Goal: Information Seeking & Learning: Compare options

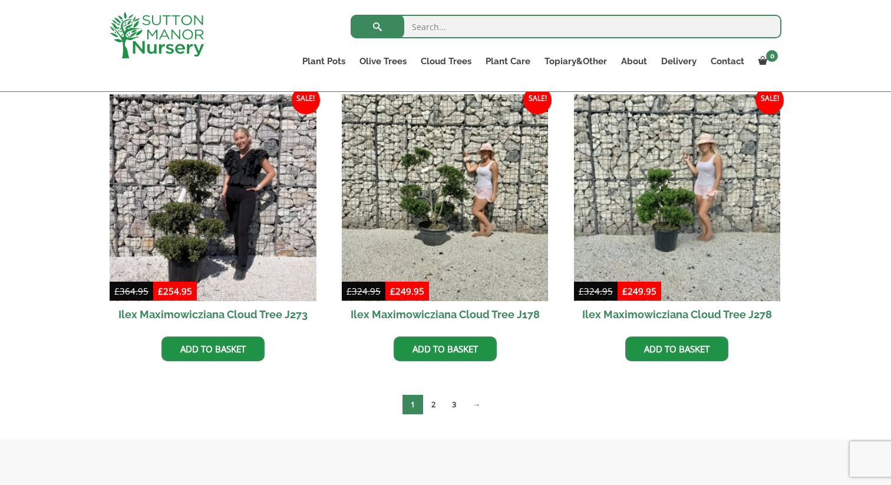
scroll to position [314, 0]
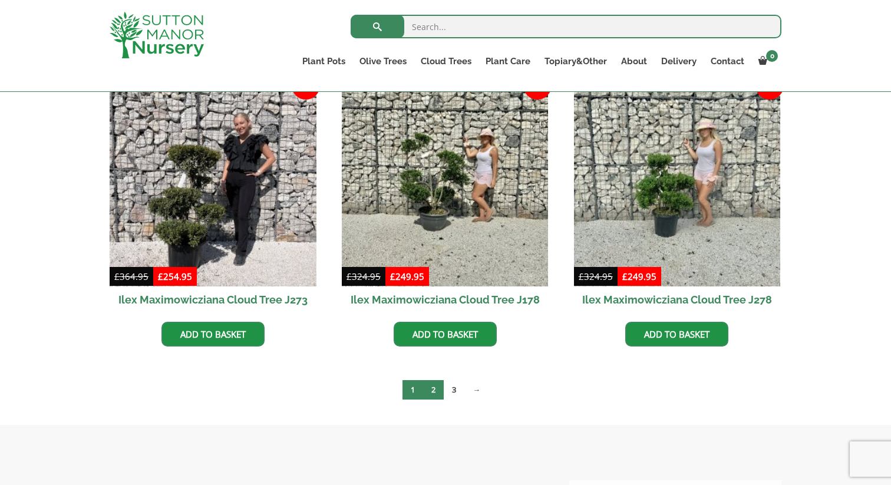
click at [438, 391] on link "2" at bounding box center [433, 389] width 21 height 19
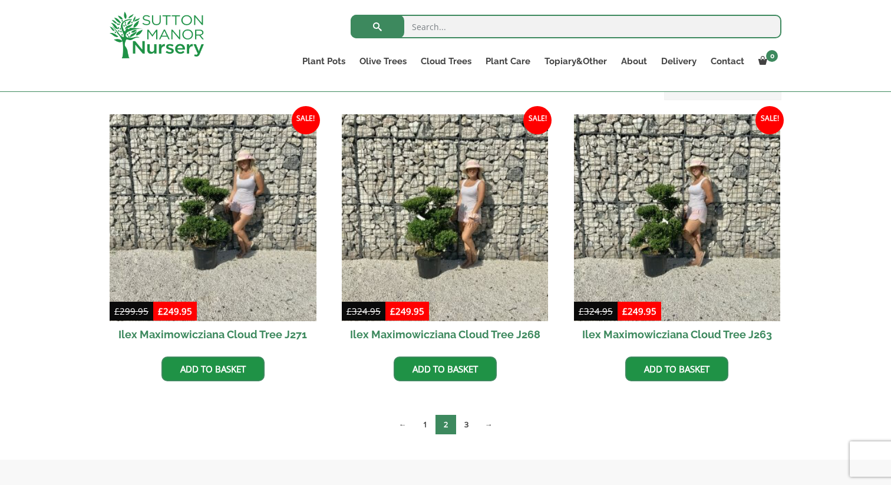
scroll to position [280, 0]
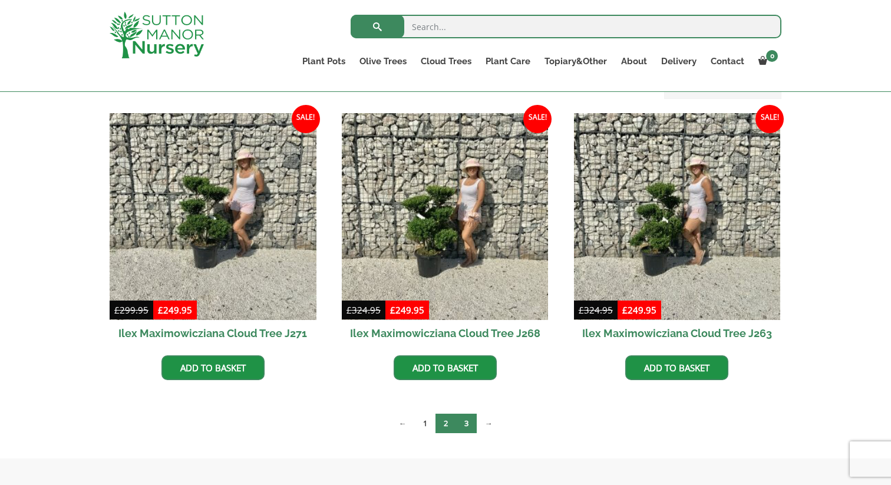
click at [466, 426] on link "3" at bounding box center [466, 423] width 21 height 19
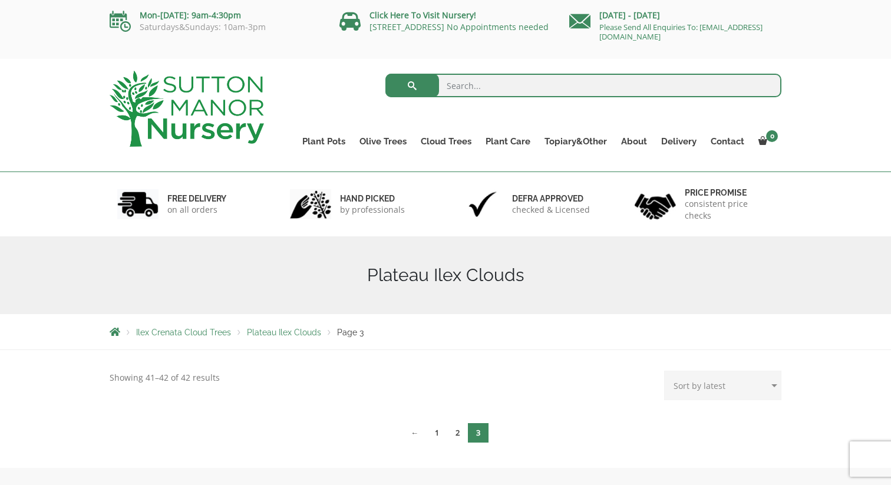
scroll to position [64, 0]
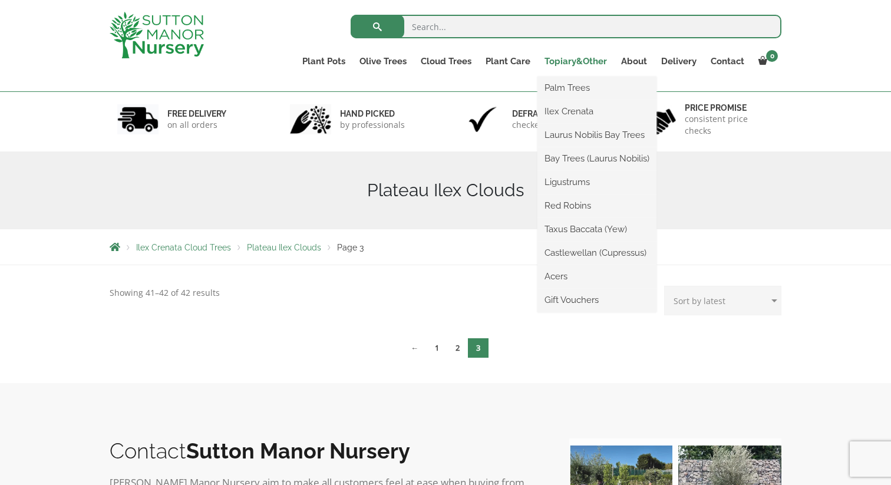
click at [573, 61] on link "Topiary&Other" at bounding box center [576, 61] width 77 height 17
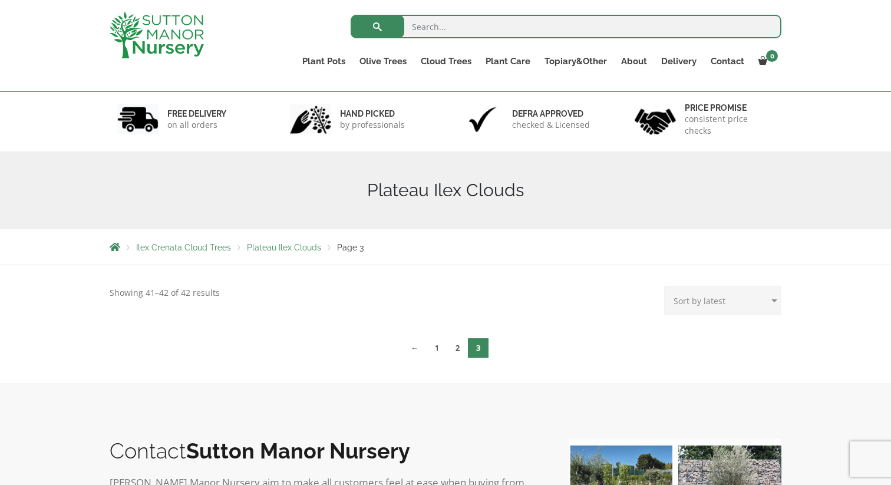
click at [184, 49] on img at bounding box center [157, 35] width 94 height 47
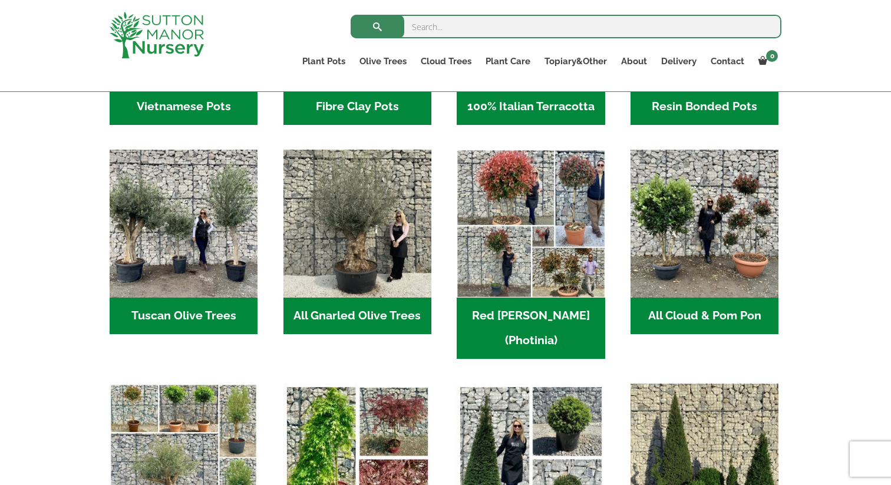
scroll to position [568, 0]
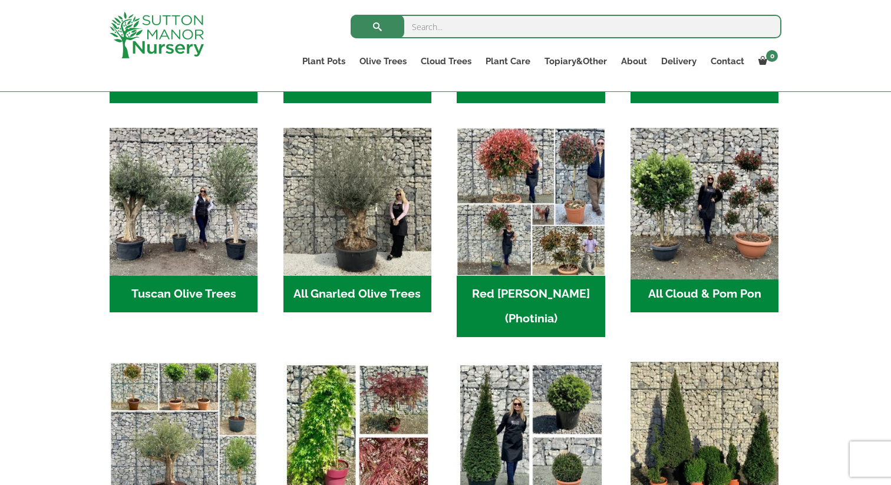
click at [743, 254] on img "Visit product category All Cloud & Pom Pon" at bounding box center [705, 202] width 156 height 156
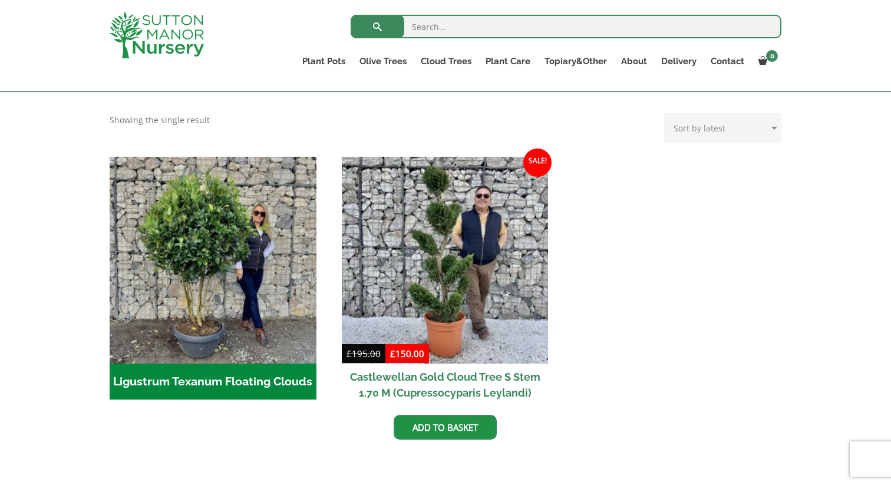
scroll to position [261, 0]
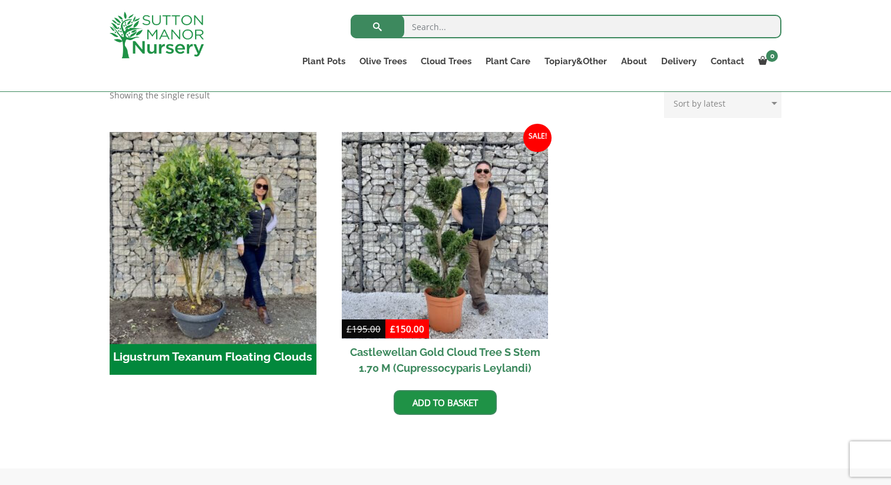
click at [266, 247] on img "Visit product category Ligustrum Texanum Floating Clouds" at bounding box center [212, 235] width 217 height 217
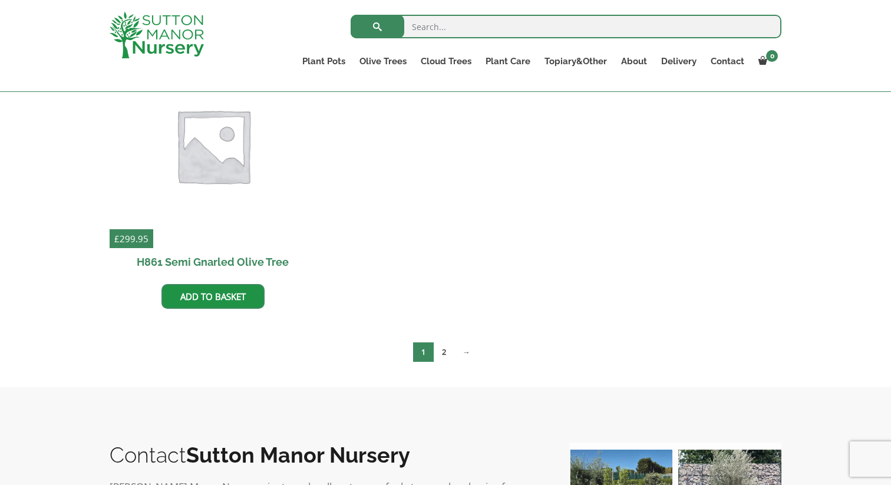
scroll to position [667, 0]
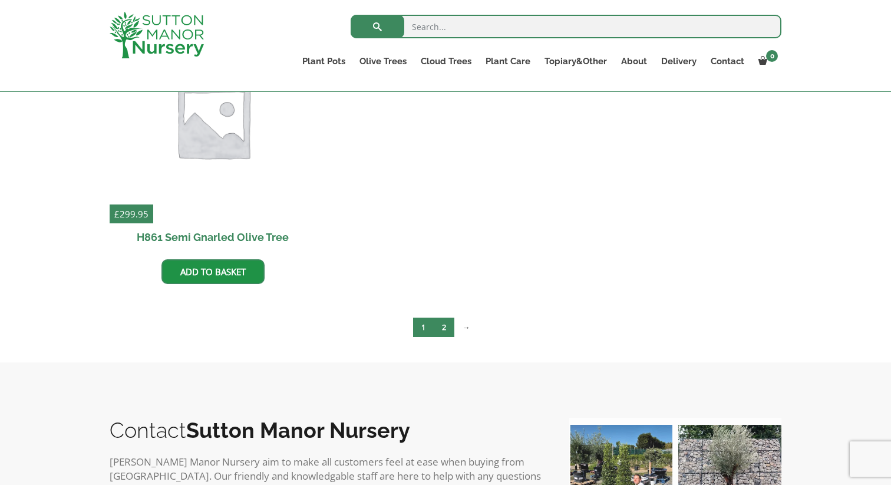
click at [449, 332] on link "2" at bounding box center [444, 327] width 21 height 19
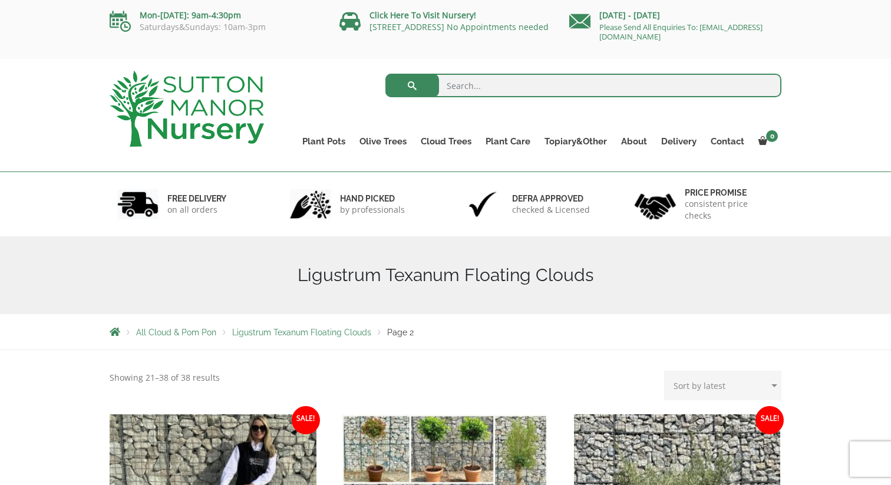
click at [144, 91] on img at bounding box center [187, 109] width 154 height 76
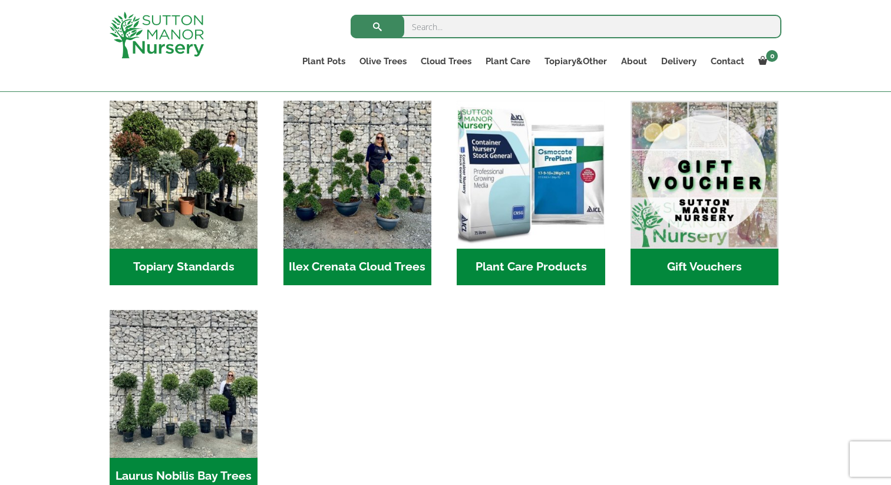
scroll to position [1037, 0]
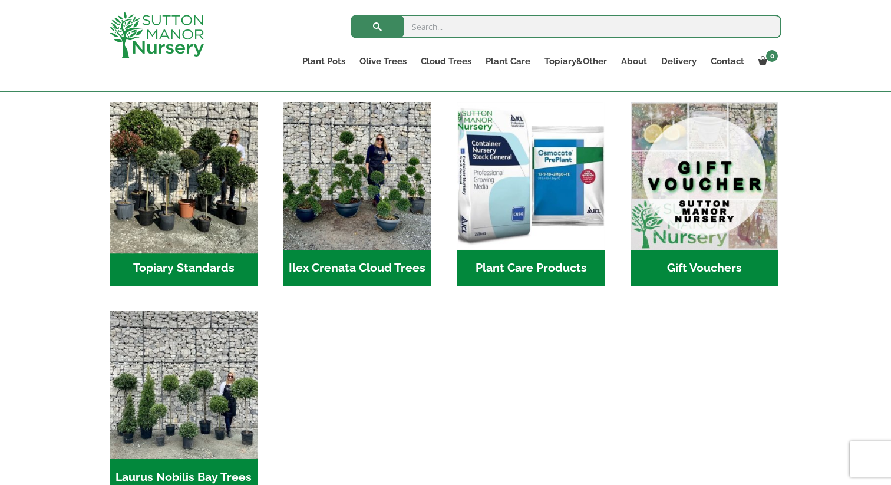
click at [133, 149] on img "Visit product category Topiary Standards" at bounding box center [184, 176] width 156 height 156
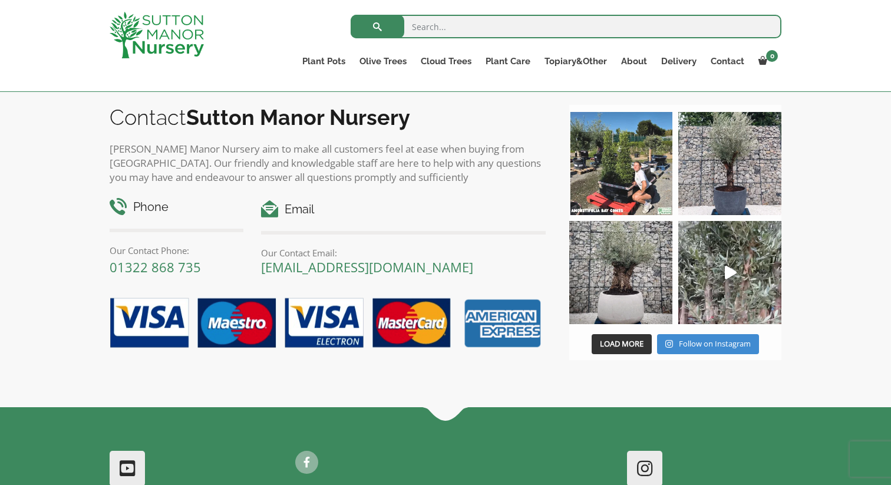
scroll to position [815, 0]
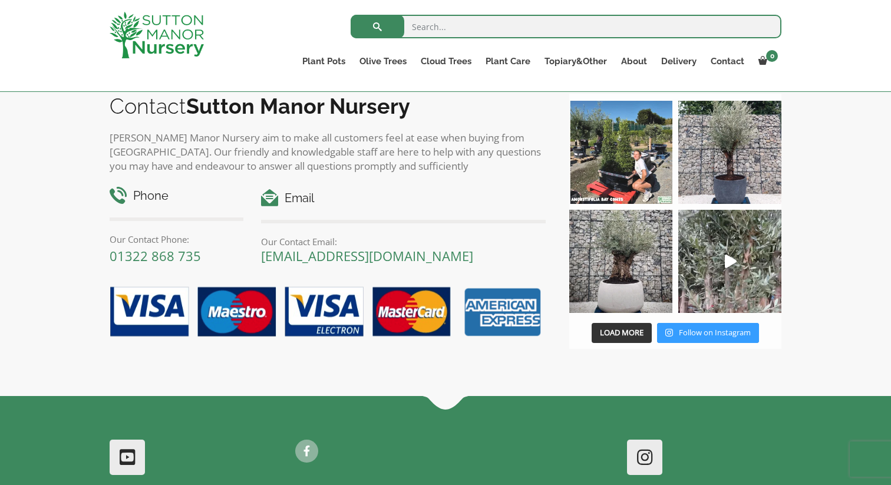
click at [718, 335] on span "Follow on Instagram" at bounding box center [715, 332] width 72 height 11
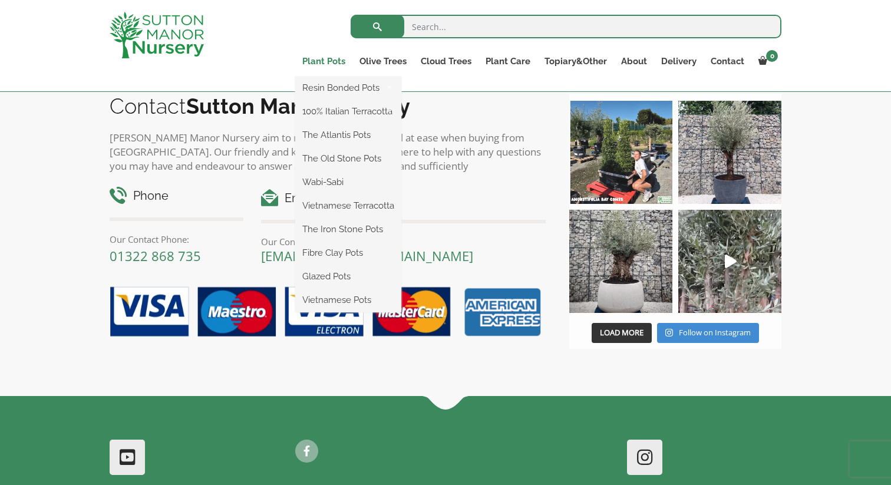
click at [332, 58] on link "Plant Pots" at bounding box center [323, 61] width 57 height 17
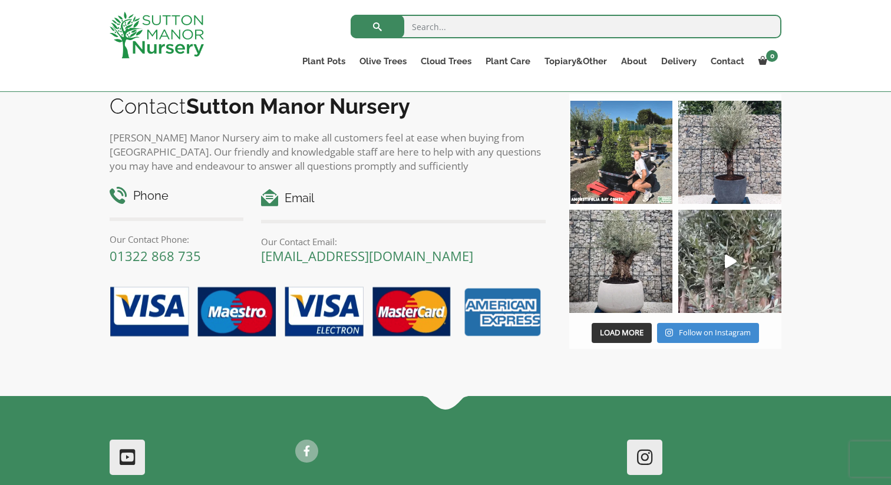
click at [131, 31] on img at bounding box center [157, 35] width 94 height 47
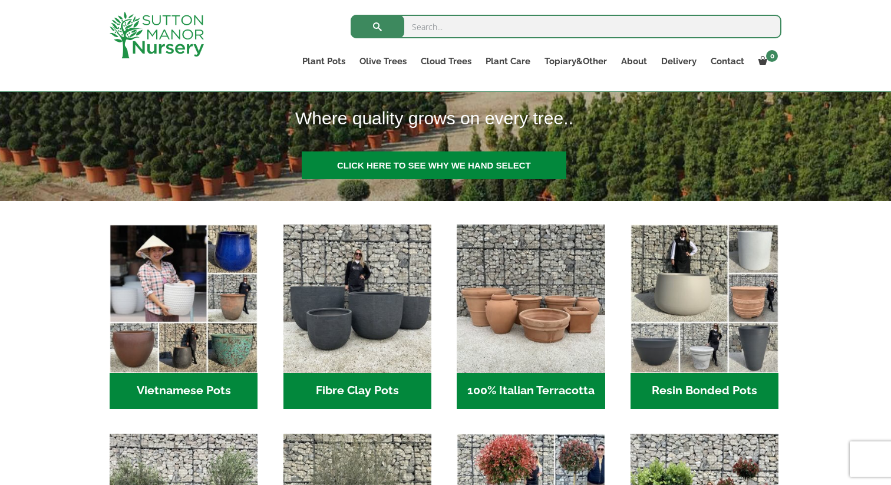
scroll to position [263, 0]
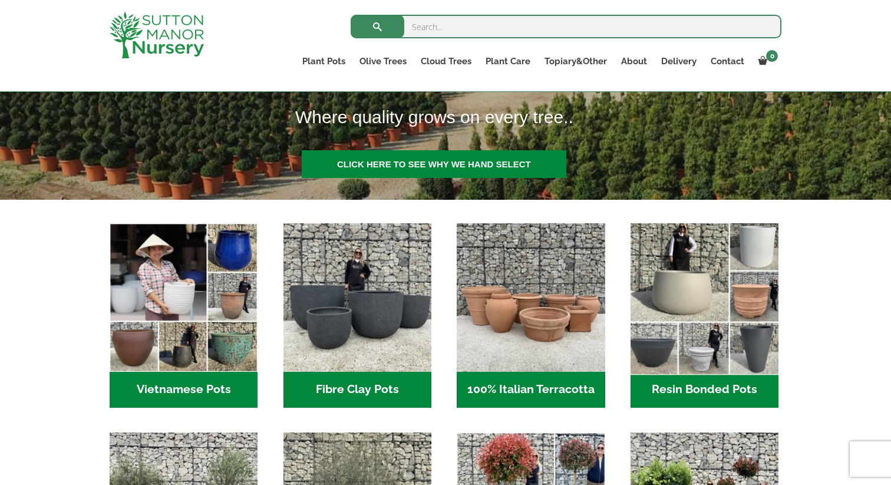
click at [744, 278] on img "Visit product category Resin Bonded Pots" at bounding box center [705, 298] width 156 height 156
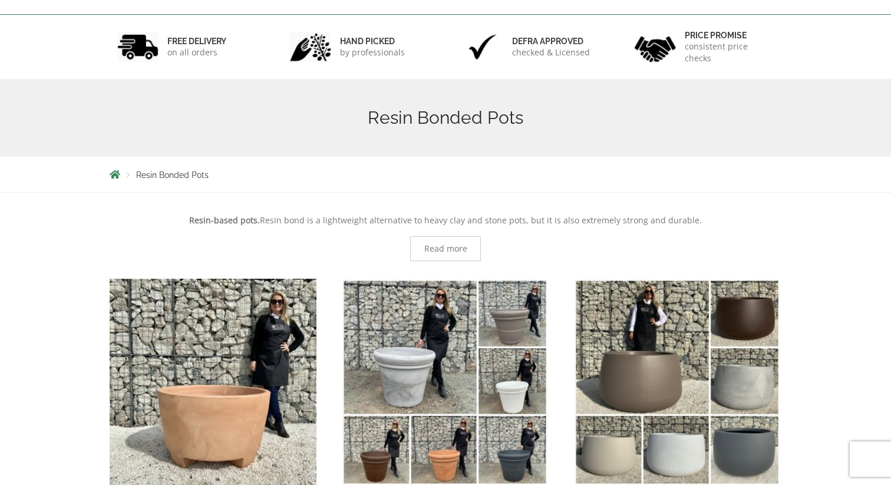
scroll to position [256, 0]
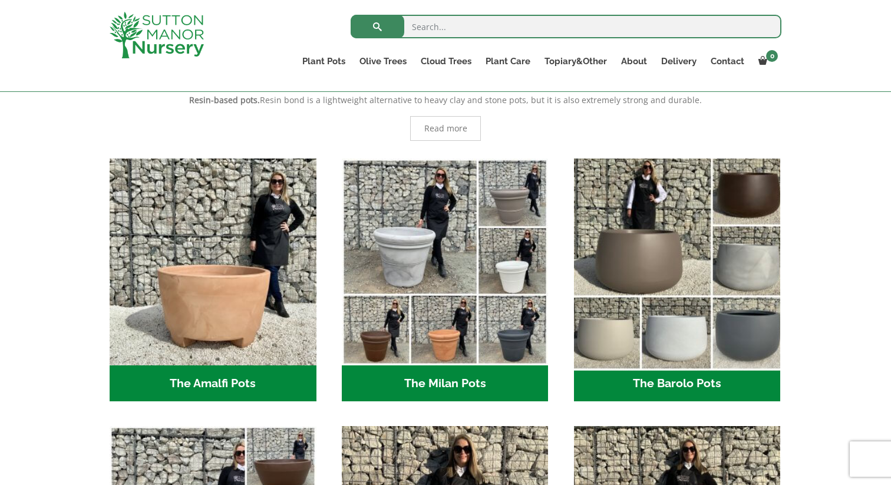
click at [708, 347] on img "Visit product category The Barolo Pots" at bounding box center [677, 261] width 217 height 217
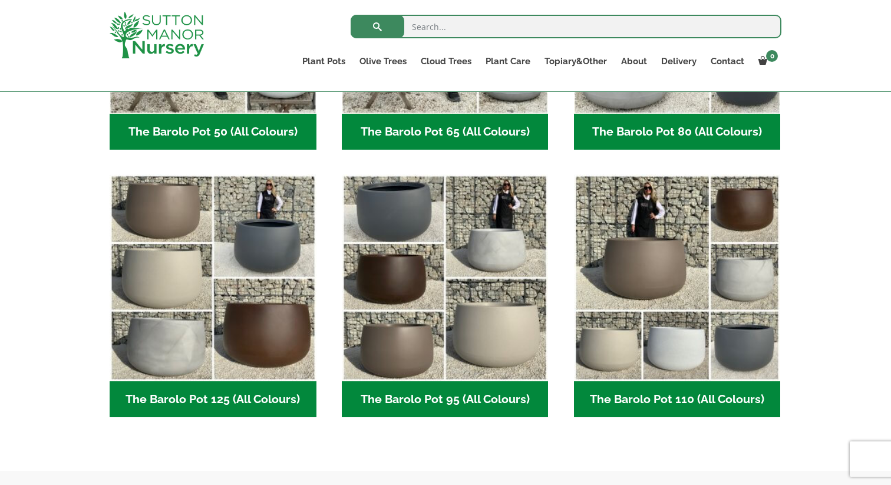
scroll to position [493, 0]
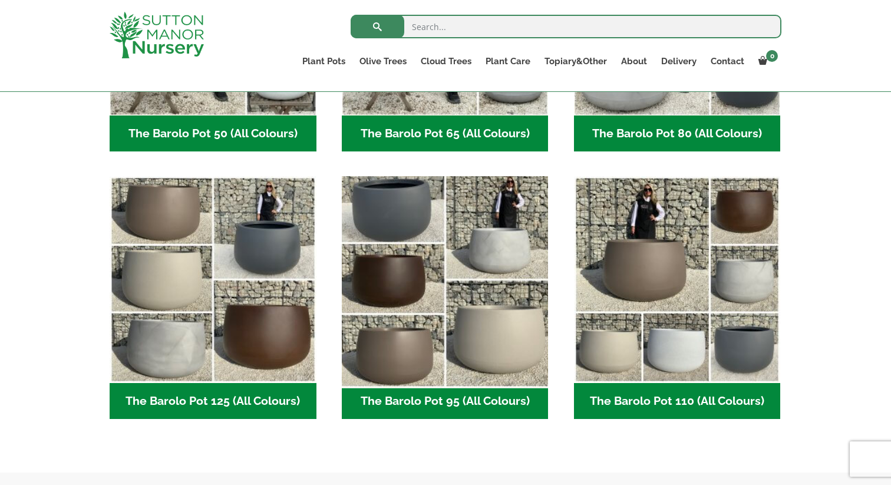
click at [517, 326] on img "Visit product category The Barolo Pot 95 (All Colours)" at bounding box center [445, 280] width 217 height 217
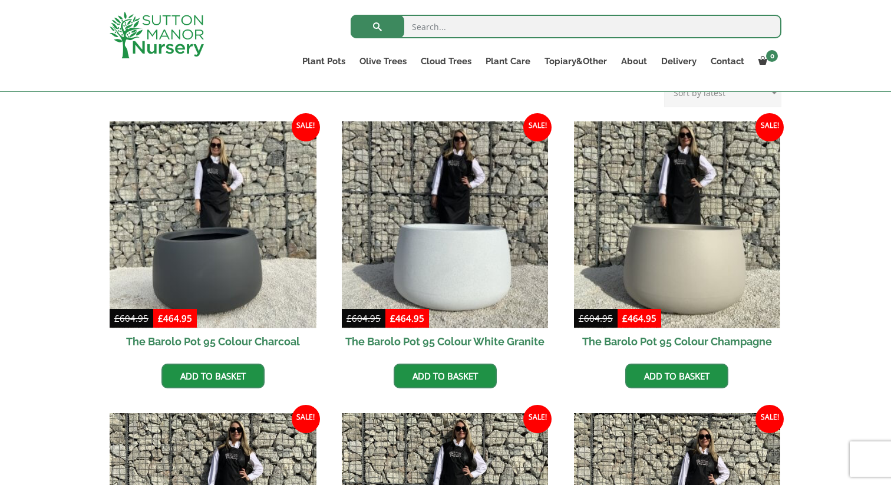
scroll to position [264, 0]
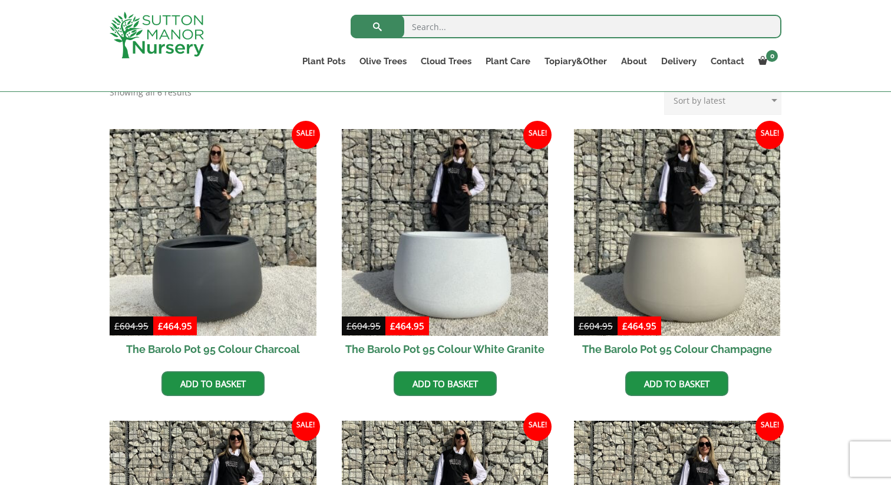
click at [55, 190] on div "The Barolo Pots The Barolo Pot 110 (All Colours) The Barolo Pot 95 (All Colours…" at bounding box center [445, 403] width 891 height 676
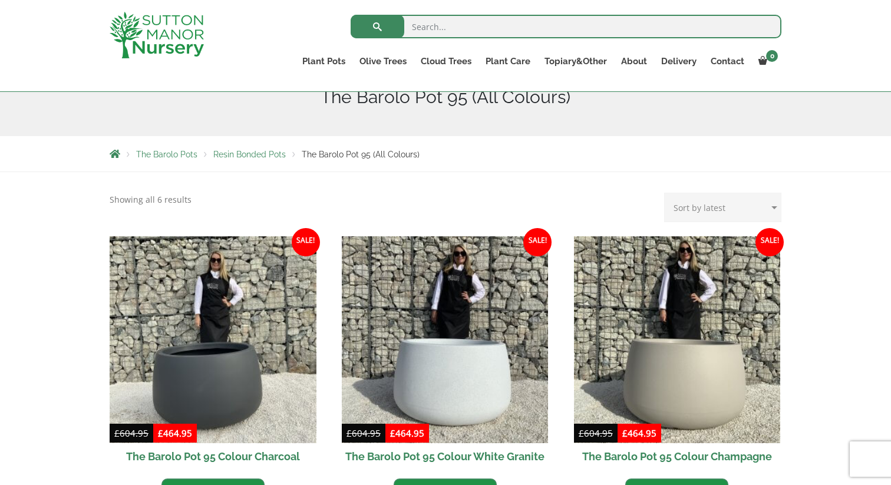
scroll to position [0, 0]
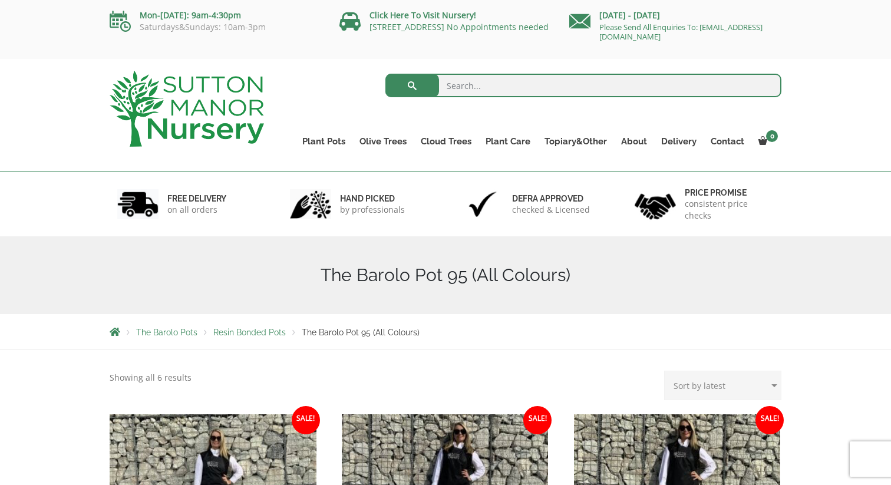
click at [180, 122] on img at bounding box center [187, 109] width 154 height 76
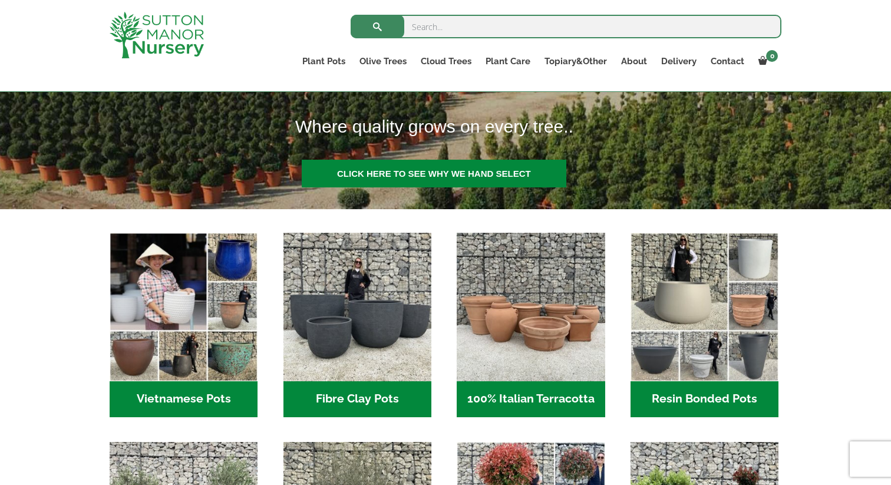
scroll to position [306, 0]
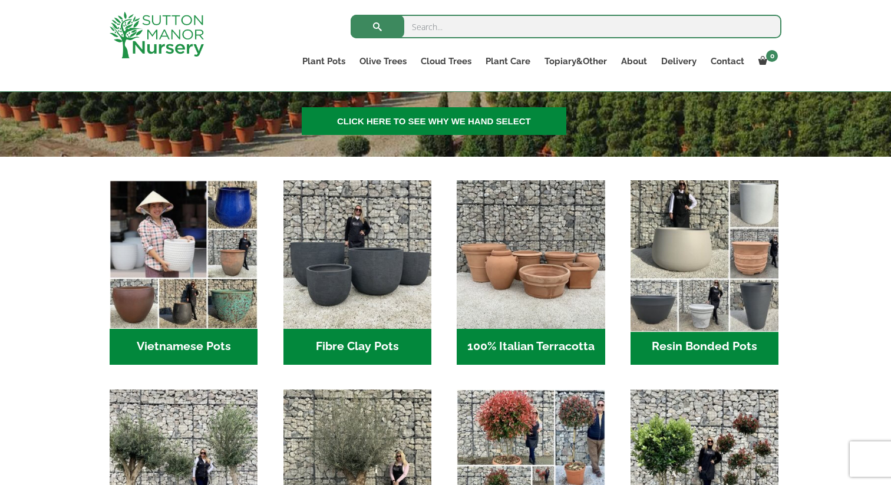
click at [705, 311] on img "Visit product category Resin Bonded Pots" at bounding box center [705, 255] width 156 height 156
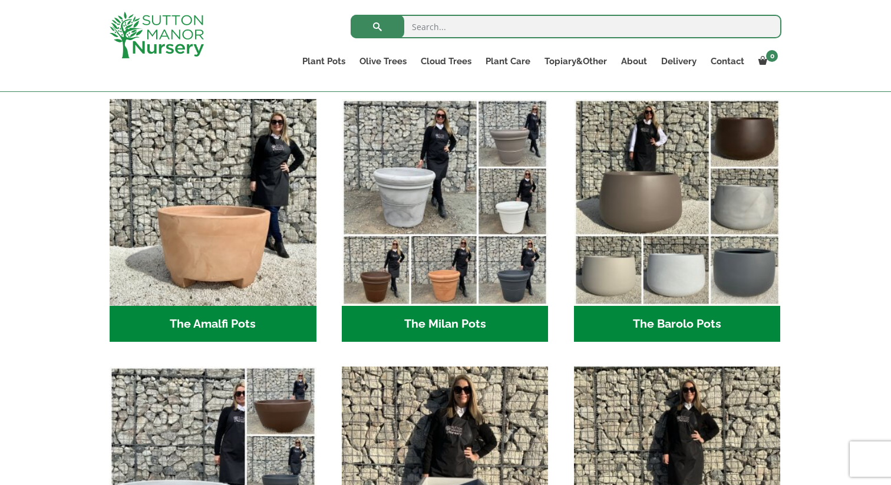
scroll to position [312, 0]
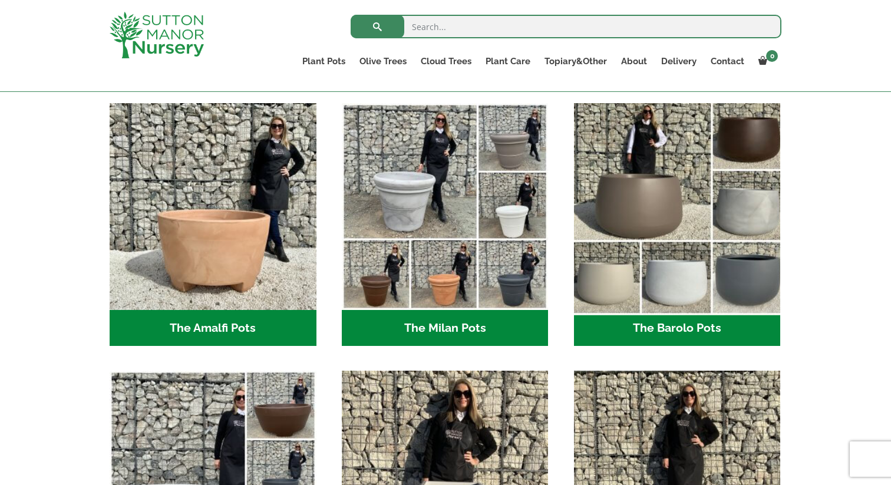
click at [678, 203] on img "Visit product category The Barolo Pots" at bounding box center [677, 206] width 217 height 217
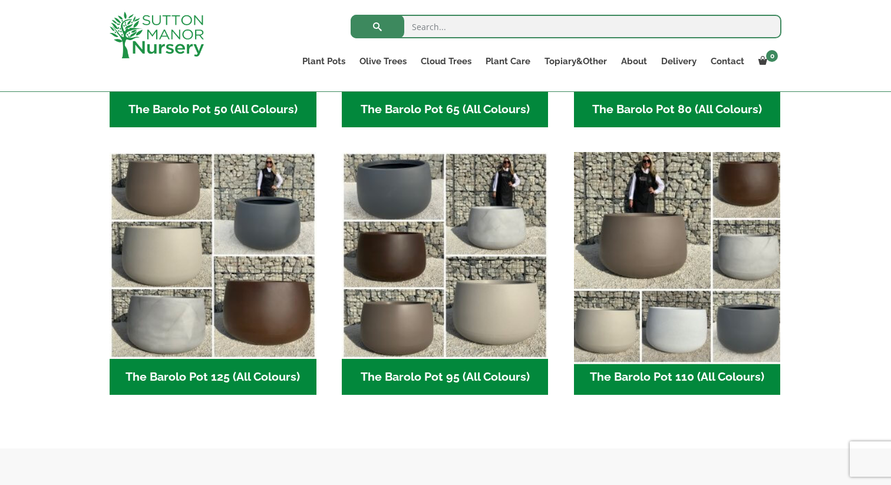
scroll to position [443, 0]
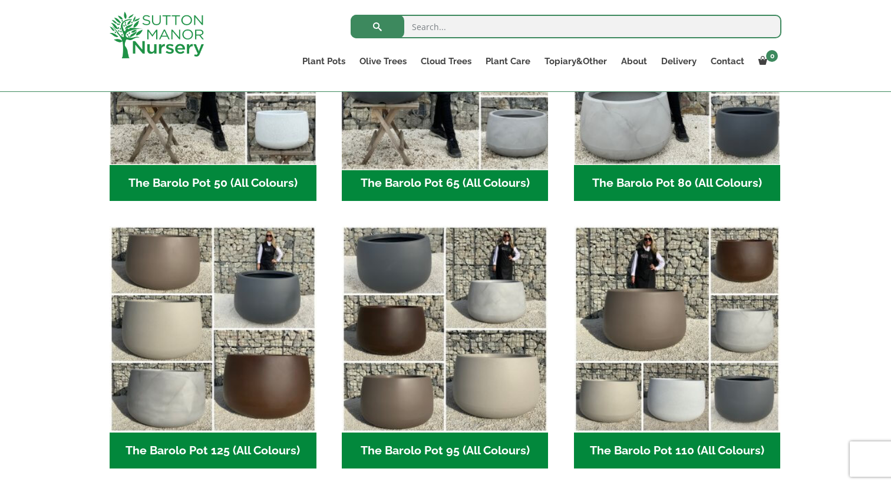
click at [482, 139] on img "Visit product category The Barolo Pot 65 (All Colours)" at bounding box center [445, 61] width 217 height 217
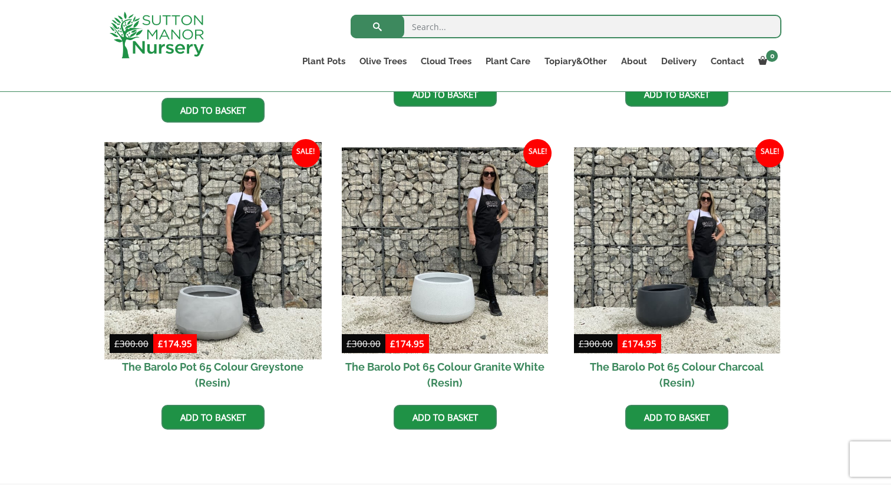
scroll to position [556, 0]
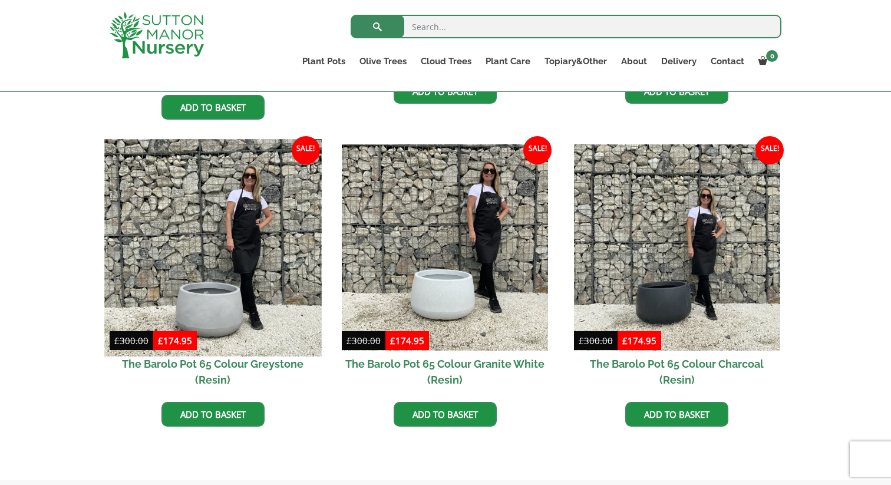
click at [244, 310] on img at bounding box center [212, 247] width 217 height 217
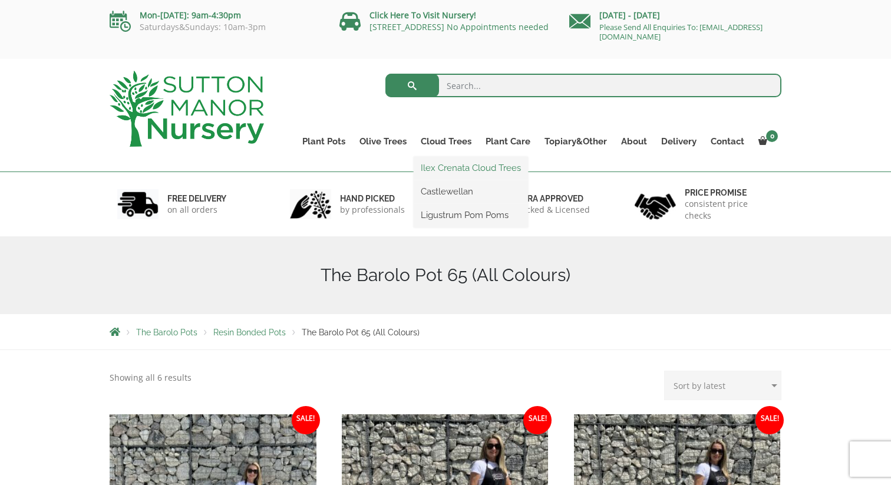
click at [461, 166] on link "Ilex Crenata Cloud Trees" at bounding box center [471, 168] width 114 height 18
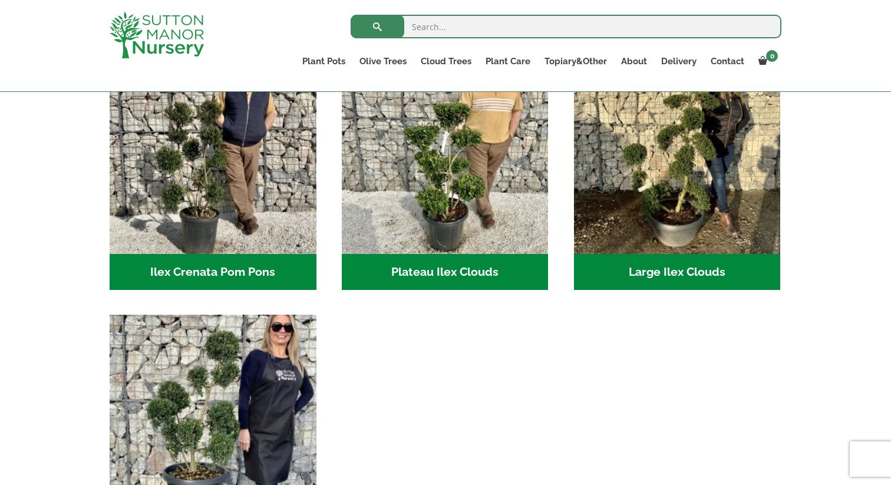
scroll to position [303, 0]
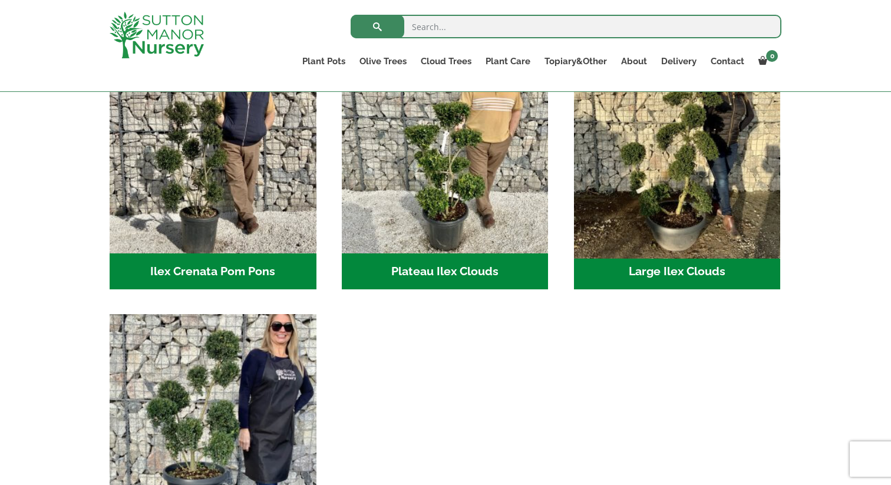
click at [708, 208] on img "Visit product category Large Ilex Clouds" at bounding box center [677, 149] width 217 height 217
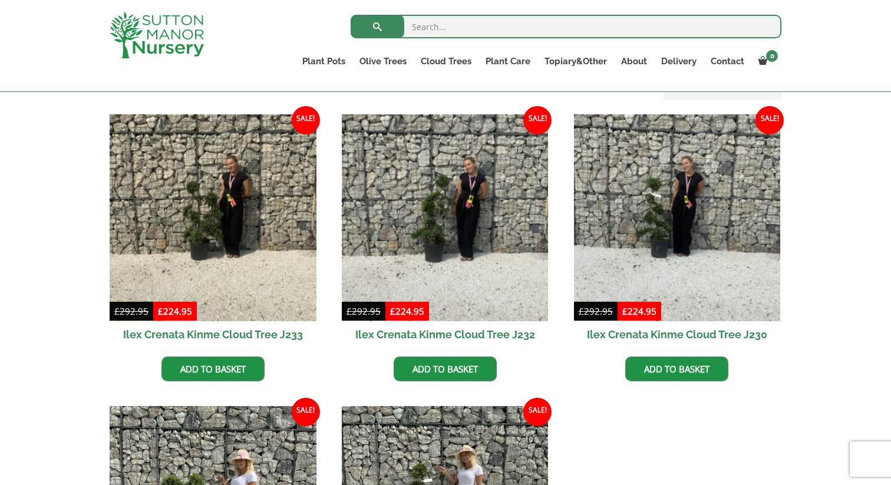
scroll to position [281, 0]
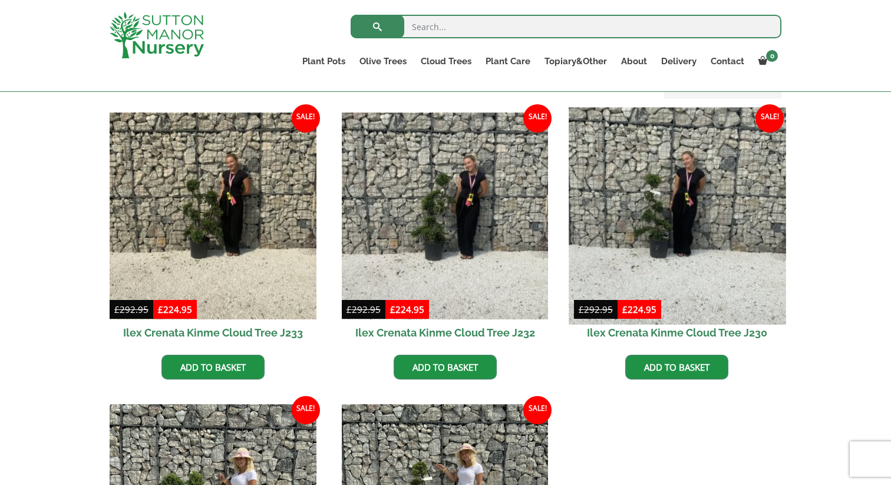
click at [660, 230] on img at bounding box center [677, 215] width 217 height 217
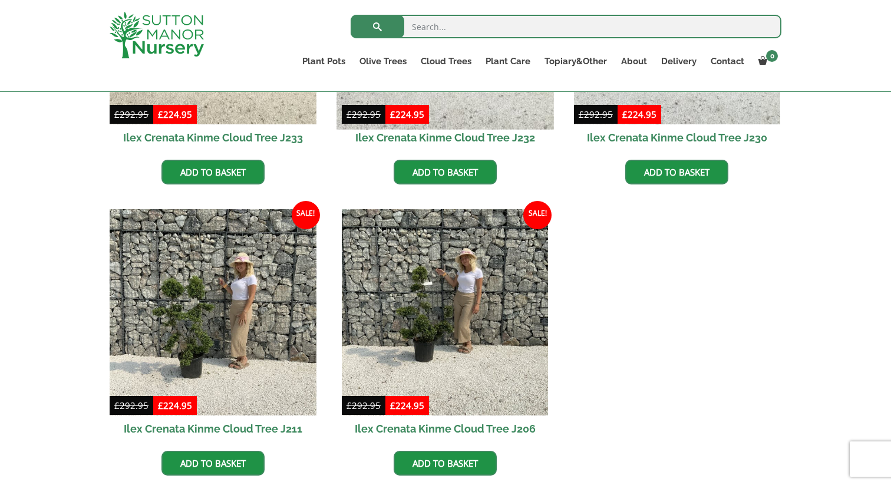
scroll to position [492, 0]
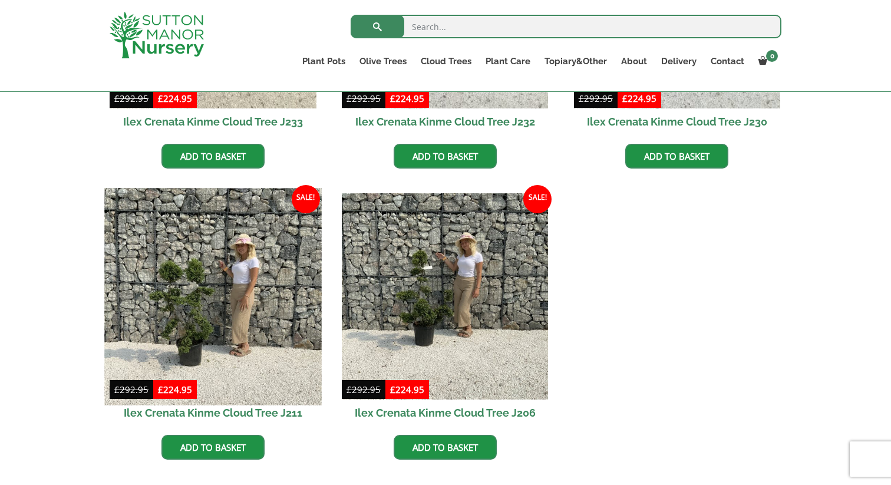
click at [232, 306] on img at bounding box center [212, 296] width 217 height 217
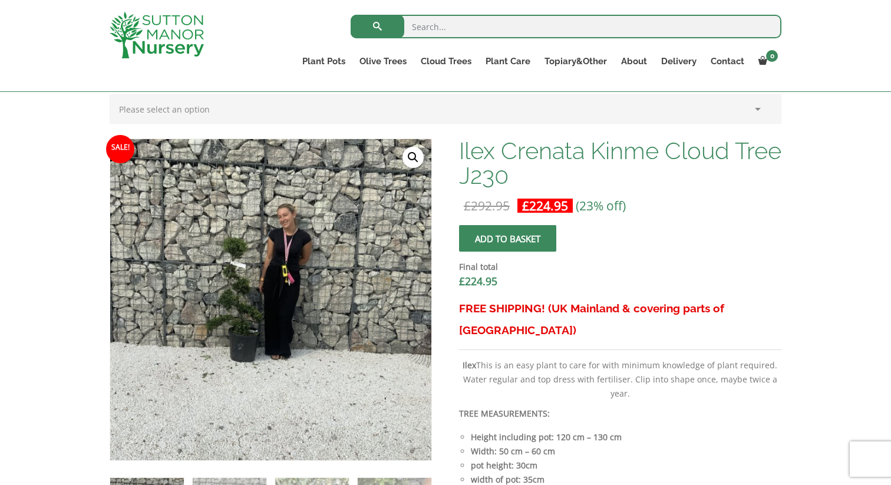
scroll to position [337, 0]
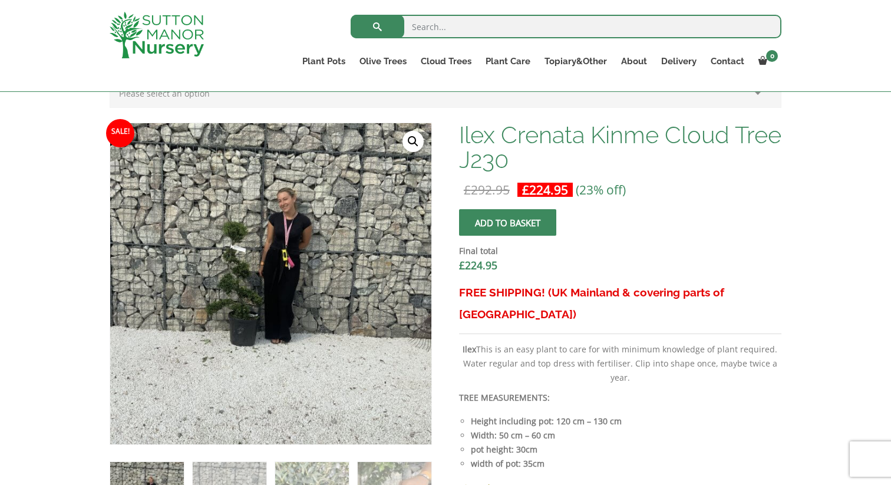
click at [410, 140] on link "🔍" at bounding box center [413, 141] width 21 height 21
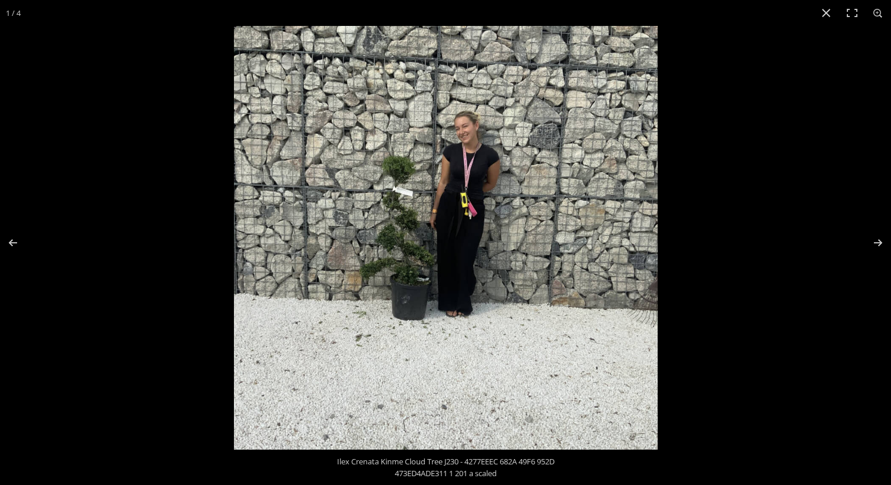
click at [424, 224] on img at bounding box center [446, 238] width 424 height 424
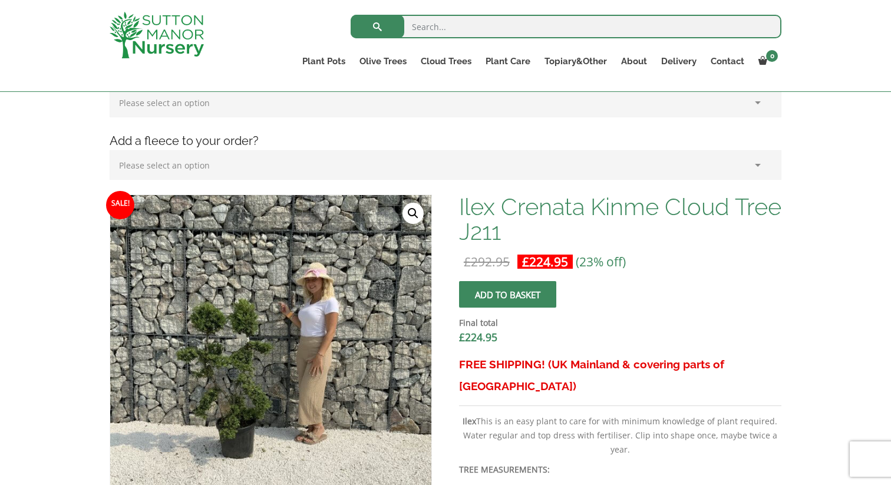
scroll to position [265, 0]
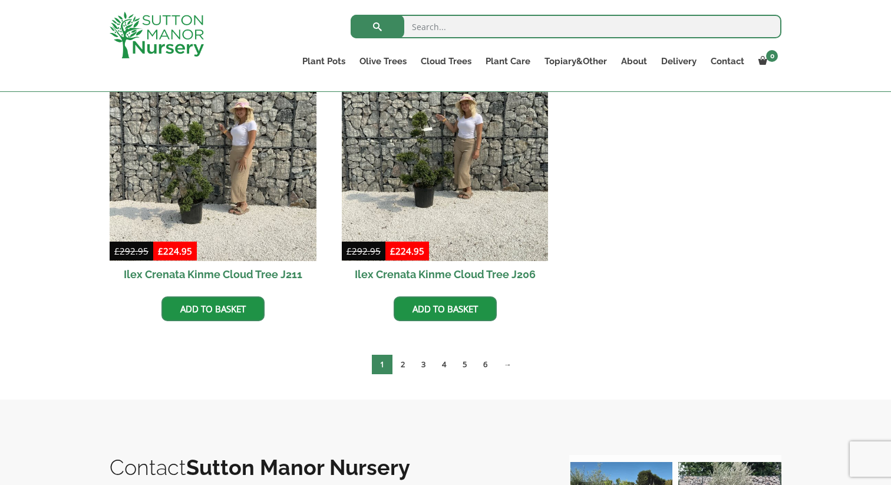
scroll to position [635, 0]
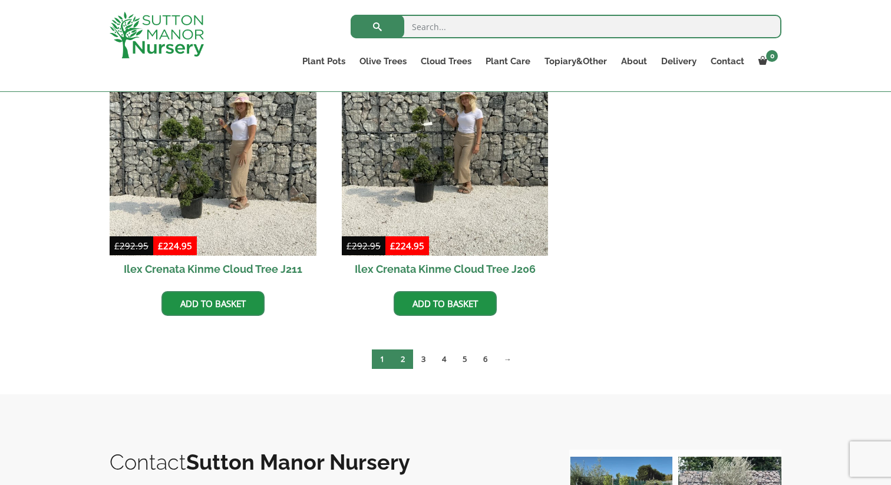
click at [408, 365] on link "2" at bounding box center [403, 359] width 21 height 19
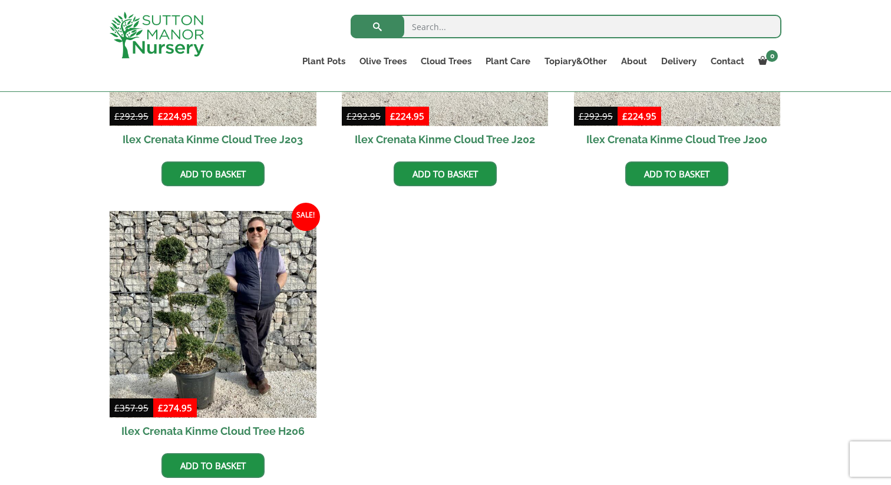
scroll to position [770, 0]
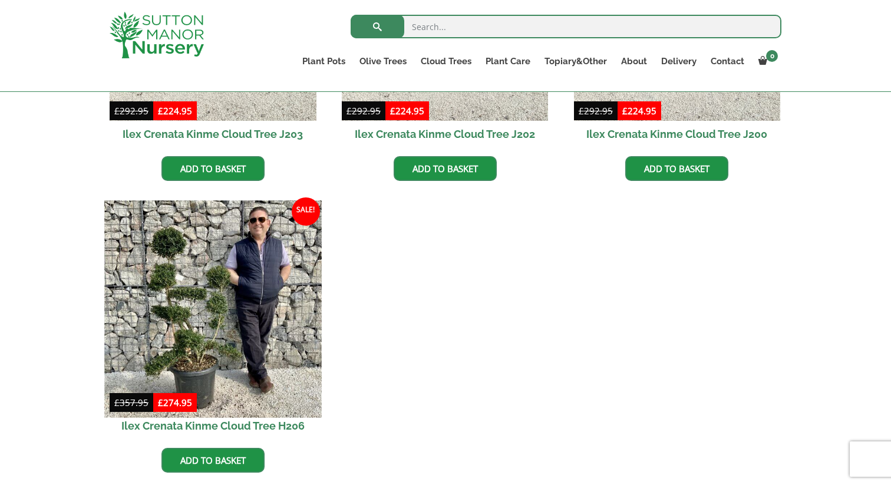
click at [235, 329] on img at bounding box center [212, 308] width 217 height 217
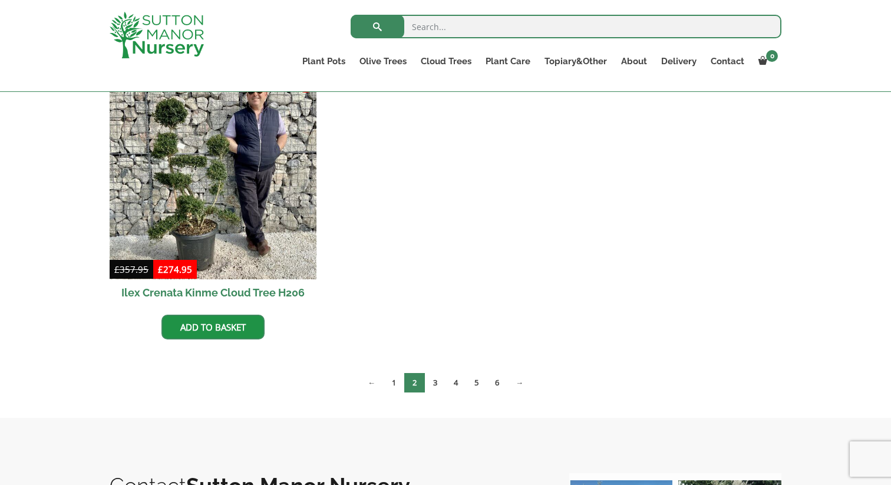
scroll to position [930, 0]
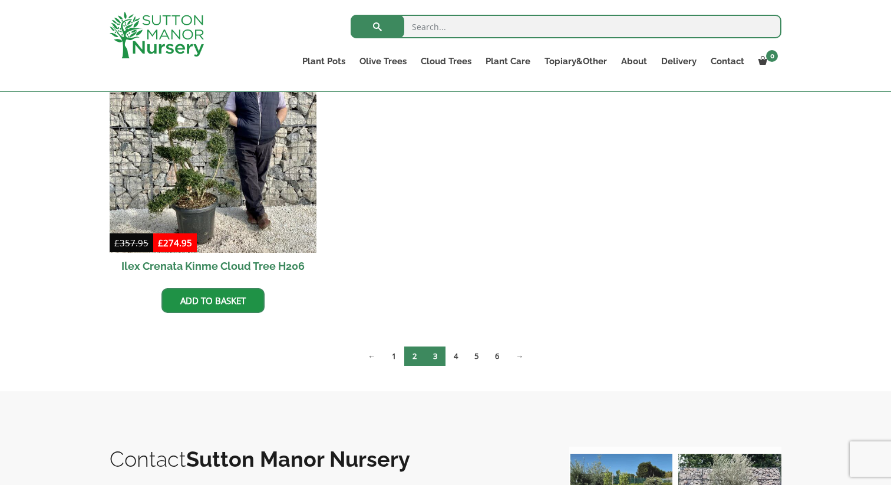
click at [441, 358] on link "3" at bounding box center [435, 356] width 21 height 19
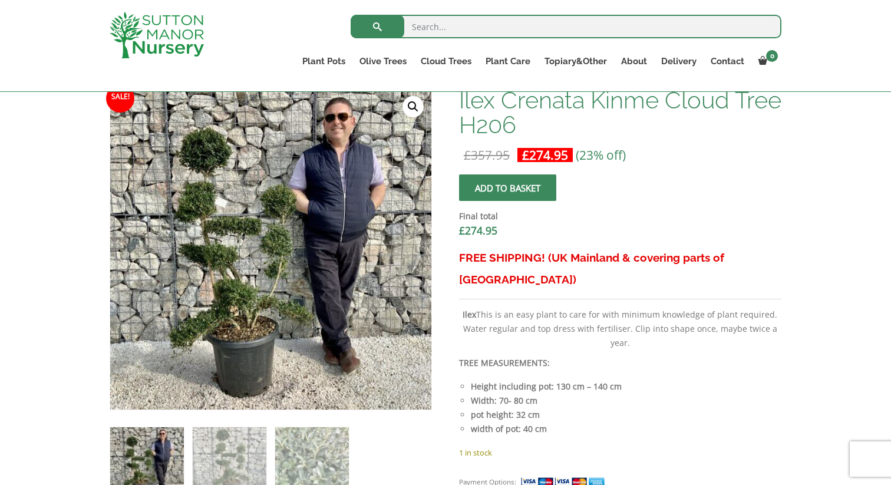
scroll to position [394, 0]
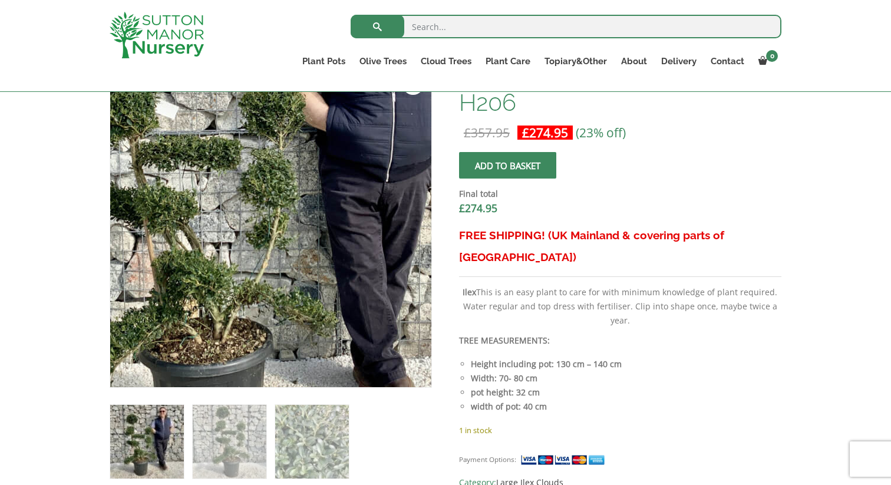
click at [302, 253] on img at bounding box center [257, 194] width 589 height 589
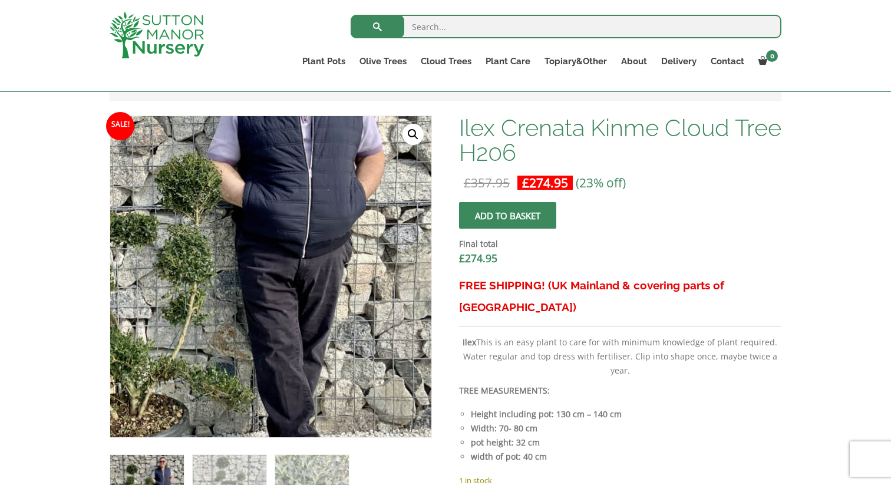
scroll to position [320, 0]
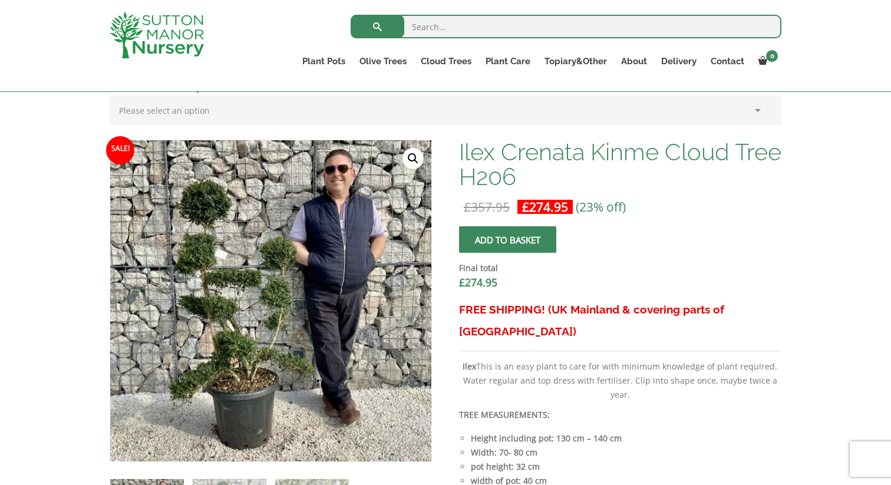
click at [414, 153] on link "🔍" at bounding box center [413, 158] width 21 height 21
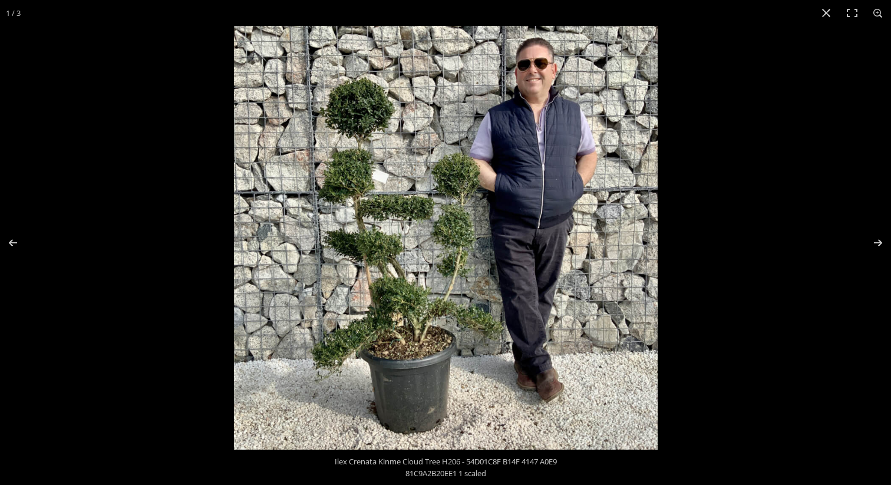
click at [350, 113] on img at bounding box center [446, 238] width 424 height 424
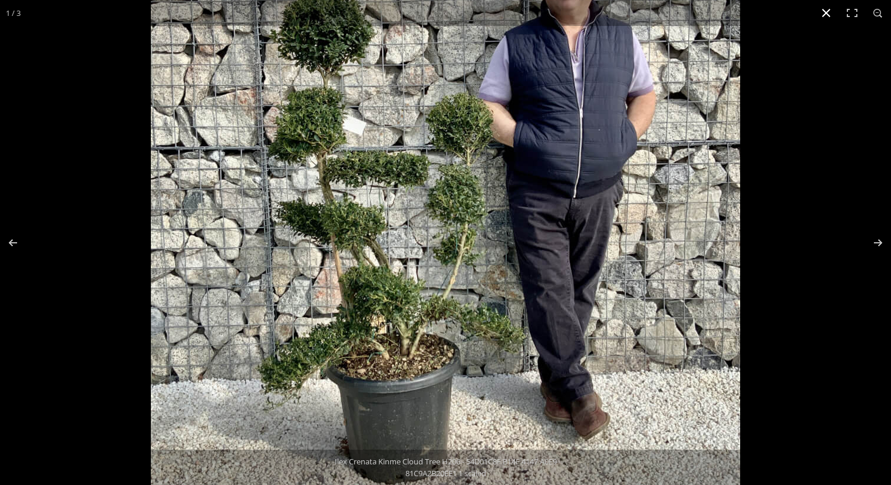
click at [828, 14] on button "Close (Esc)" at bounding box center [826, 13] width 26 height 26
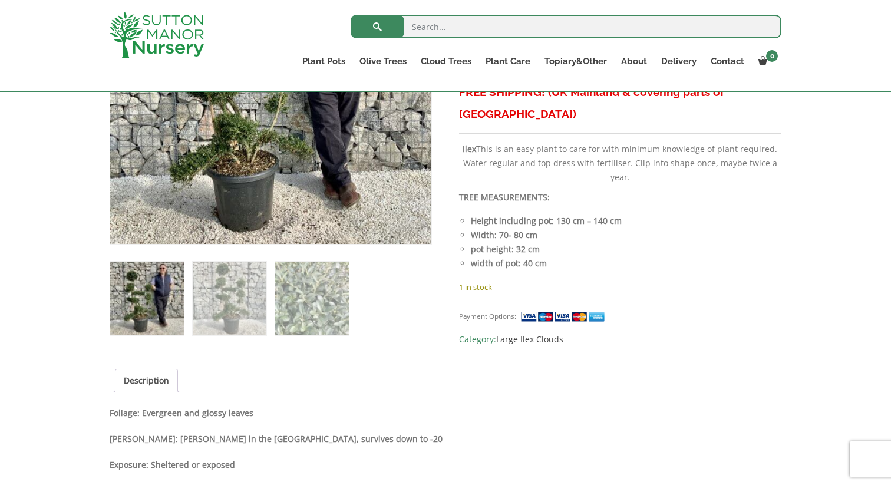
scroll to position [578, 0]
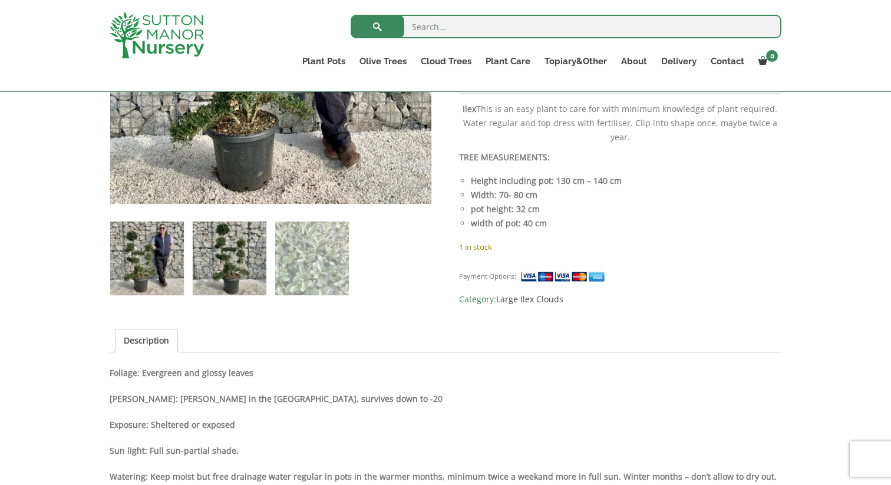
click at [235, 273] on img at bounding box center [230, 259] width 74 height 74
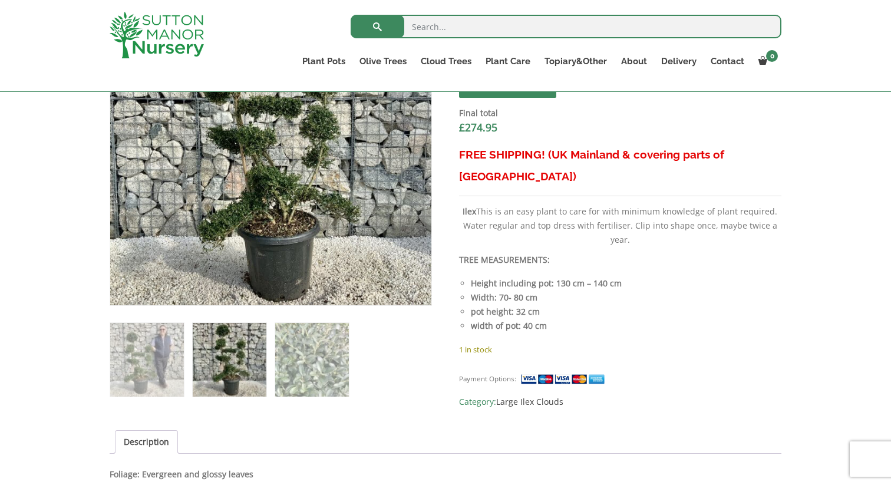
scroll to position [477, 0]
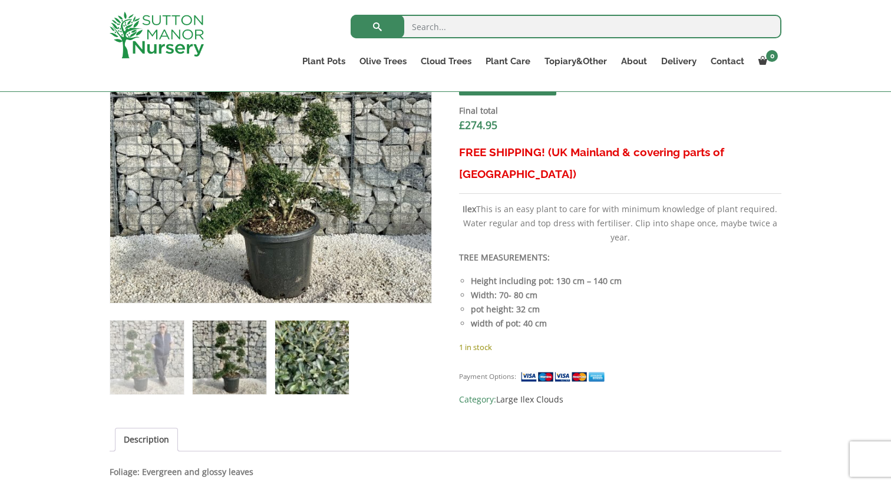
click at [334, 337] on img at bounding box center [312, 358] width 74 height 74
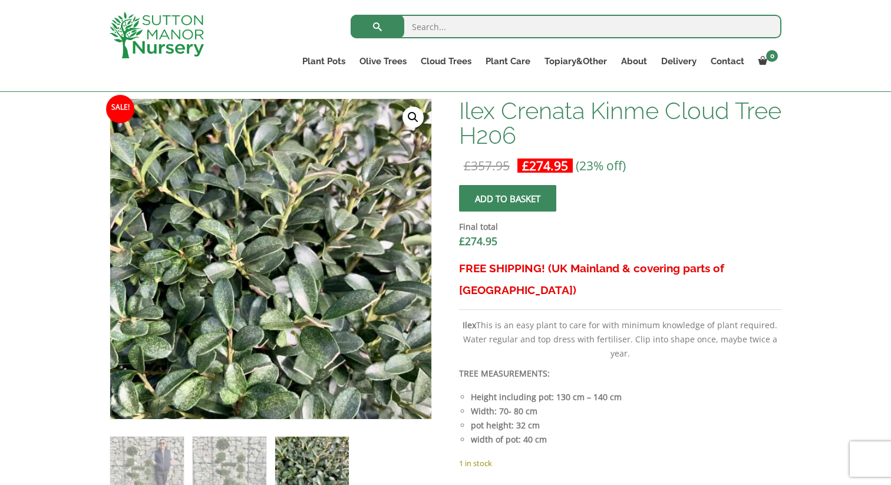
scroll to position [360, 0]
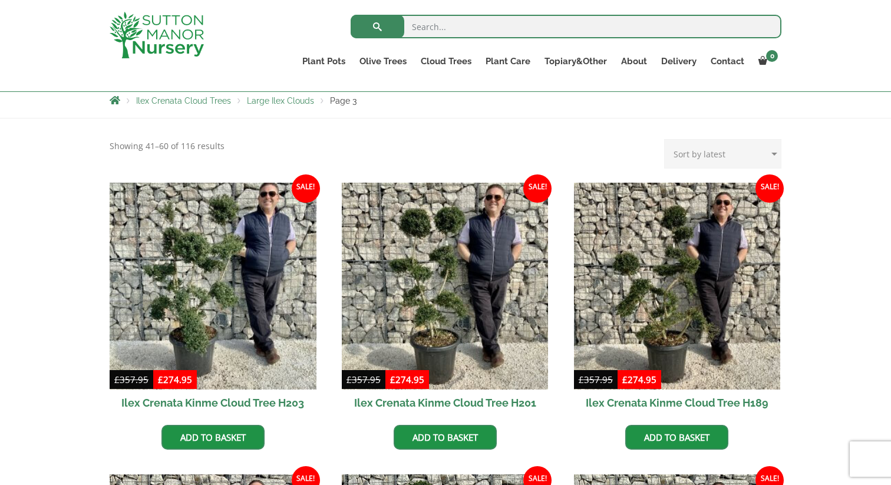
scroll to position [271, 0]
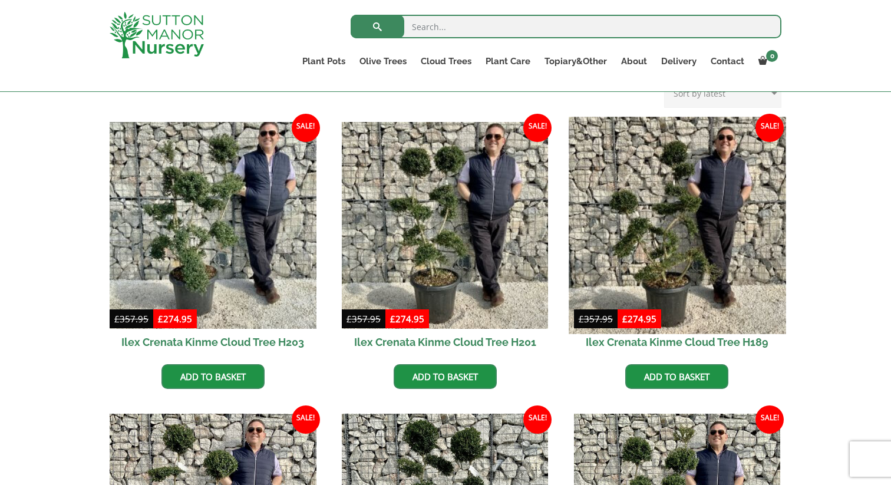
click at [737, 214] on img at bounding box center [677, 225] width 217 height 217
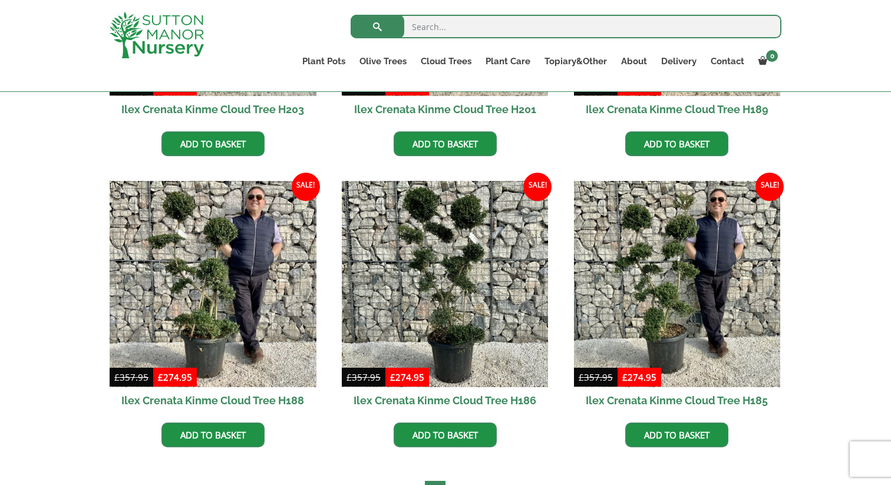
scroll to position [507, 0]
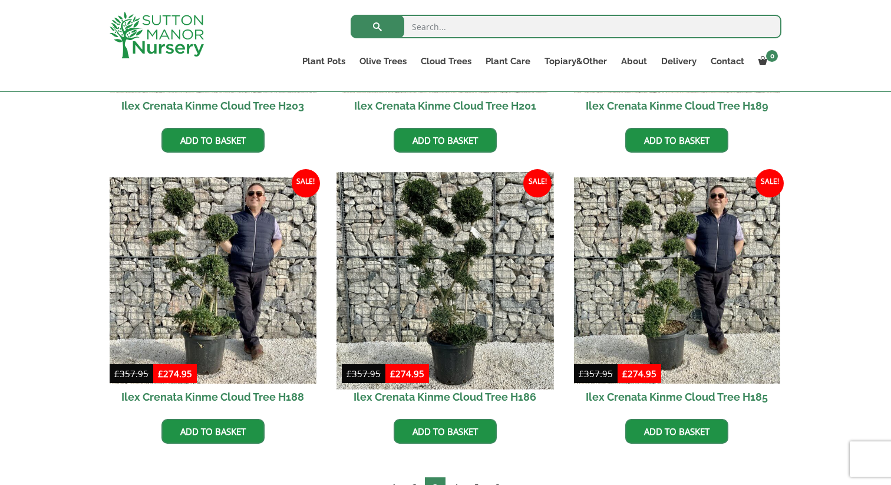
click at [480, 241] on img at bounding box center [445, 280] width 217 height 217
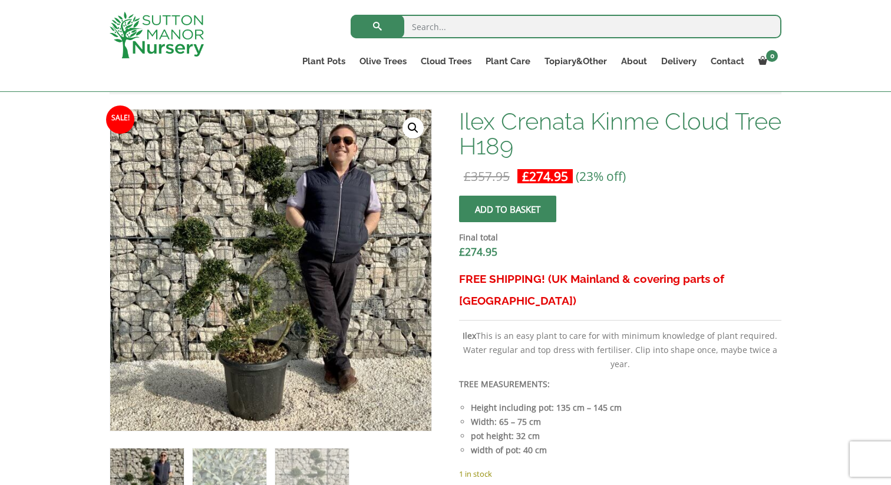
scroll to position [352, 0]
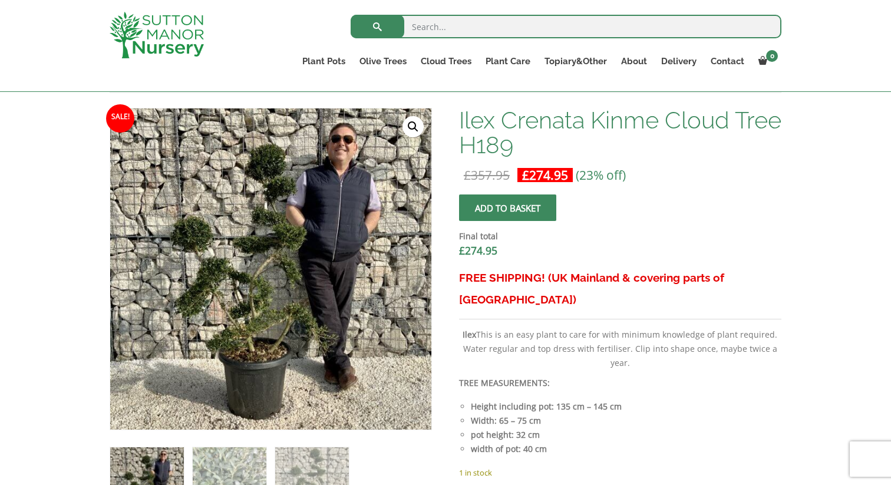
click at [417, 127] on link "🔍" at bounding box center [413, 126] width 21 height 21
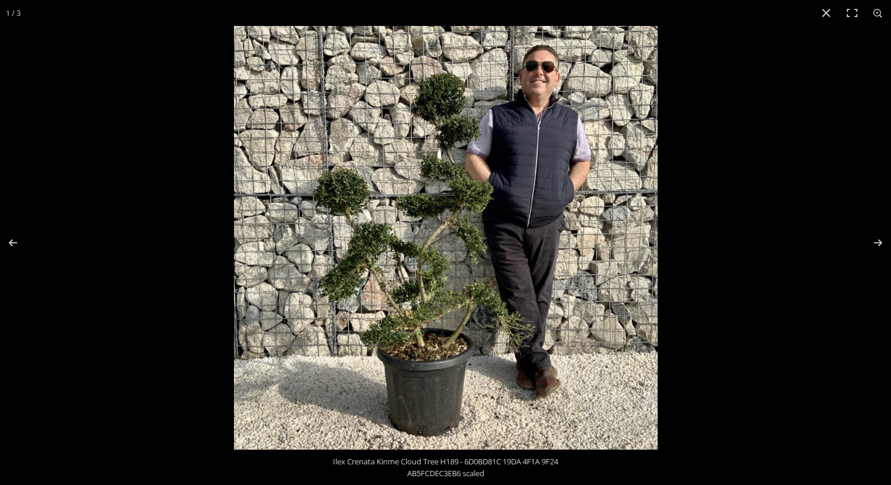
click at [454, 306] on img at bounding box center [446, 238] width 424 height 424
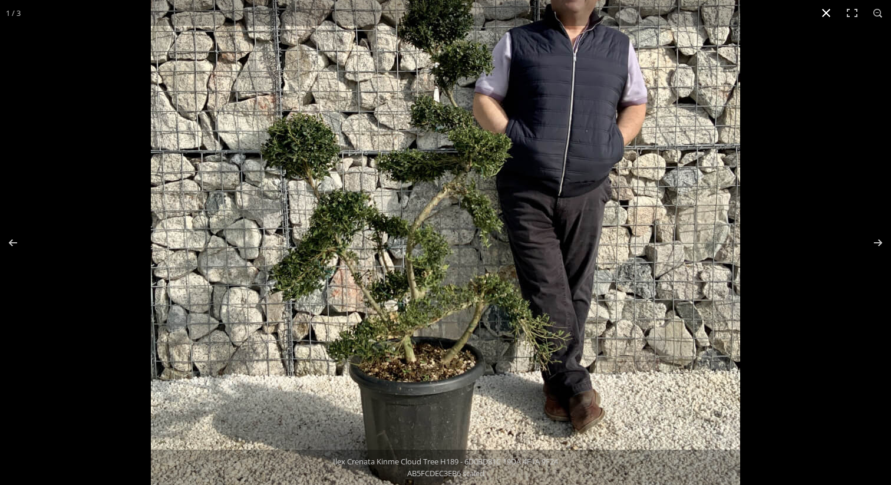
click at [821, 19] on button "Close (Esc)" at bounding box center [826, 13] width 26 height 26
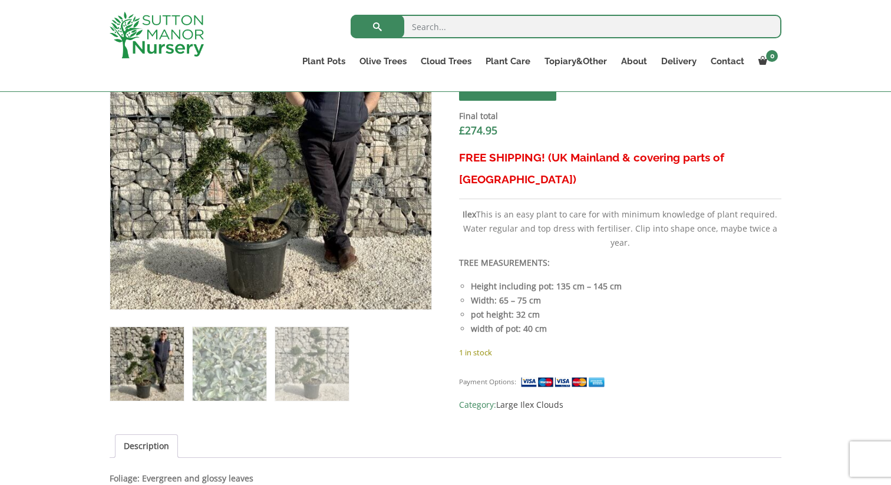
scroll to position [568, 0]
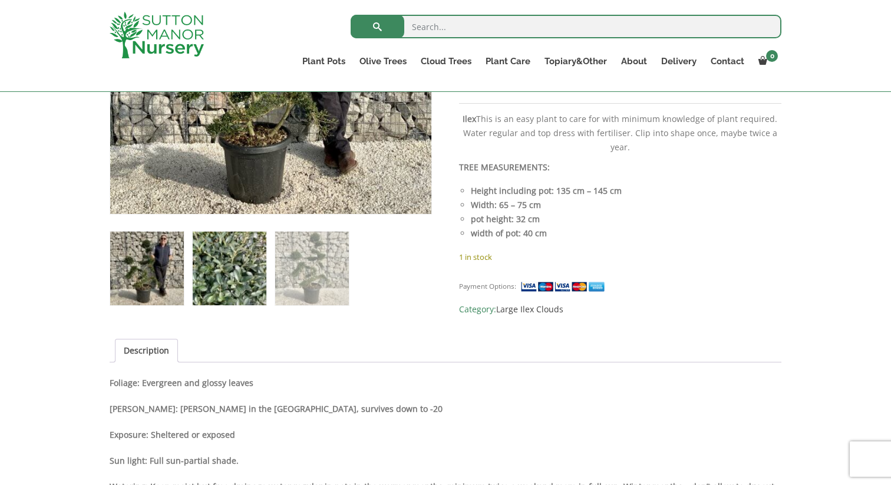
click at [242, 262] on img at bounding box center [230, 269] width 74 height 74
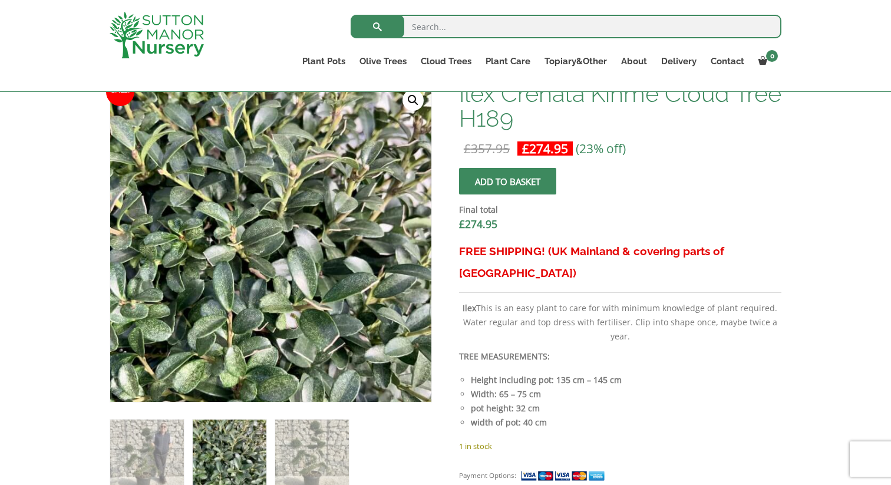
scroll to position [377, 0]
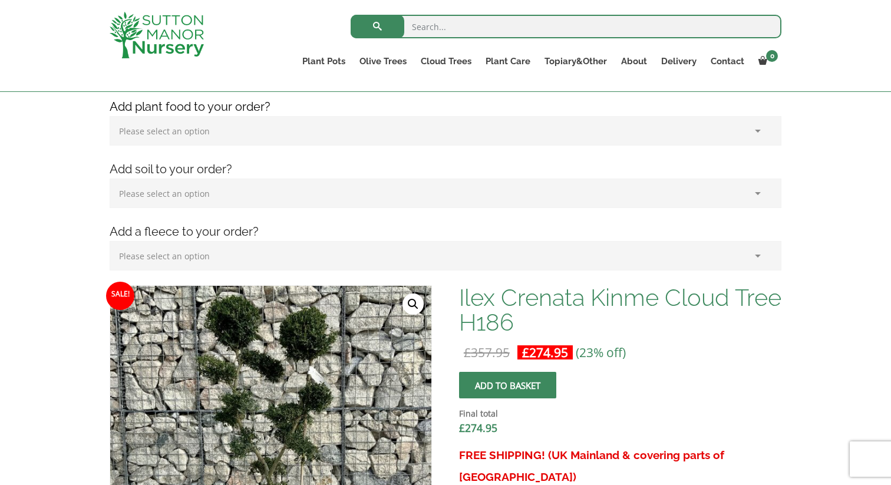
scroll to position [286, 0]
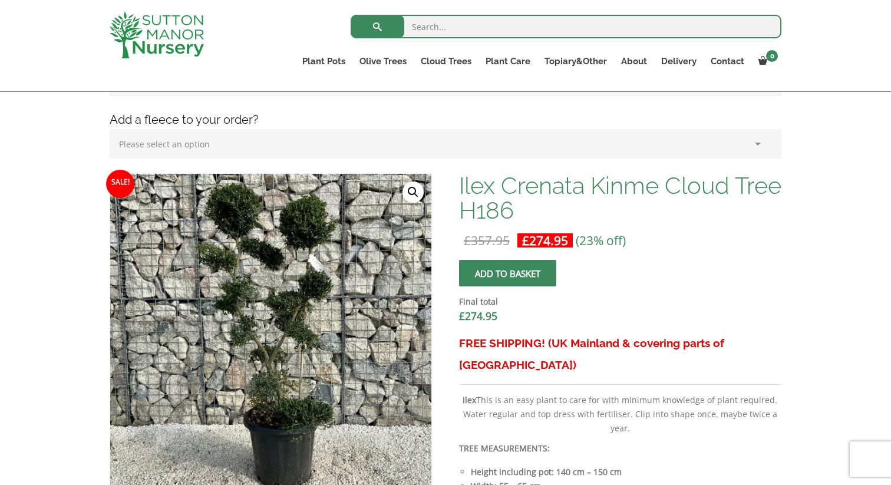
click at [421, 189] on link "🔍" at bounding box center [413, 192] width 21 height 21
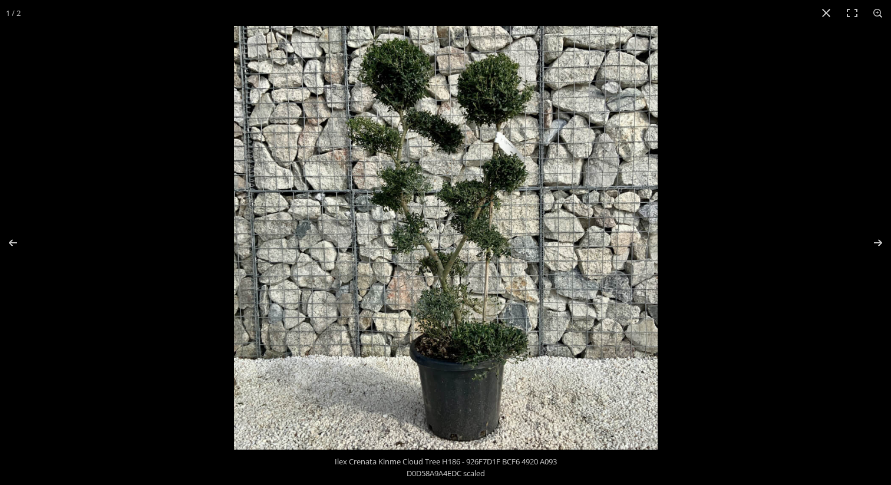
click at [473, 285] on img at bounding box center [446, 238] width 424 height 424
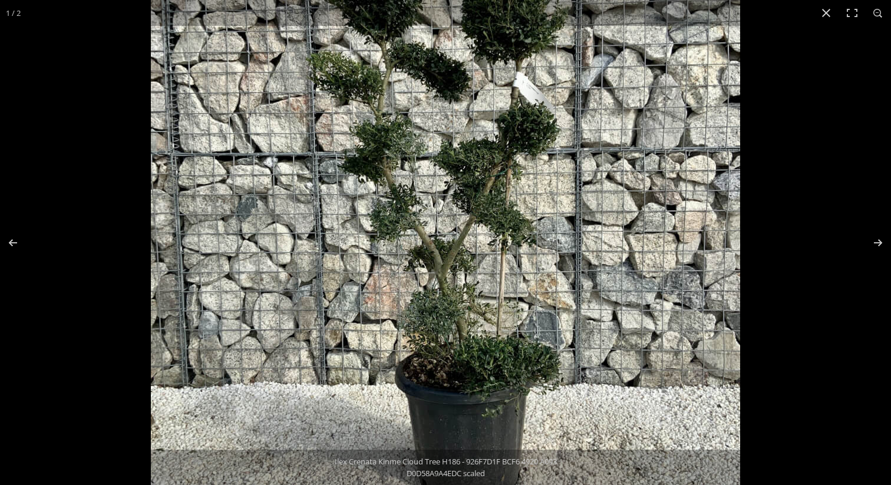
click at [483, 226] on img at bounding box center [445, 219] width 589 height 589
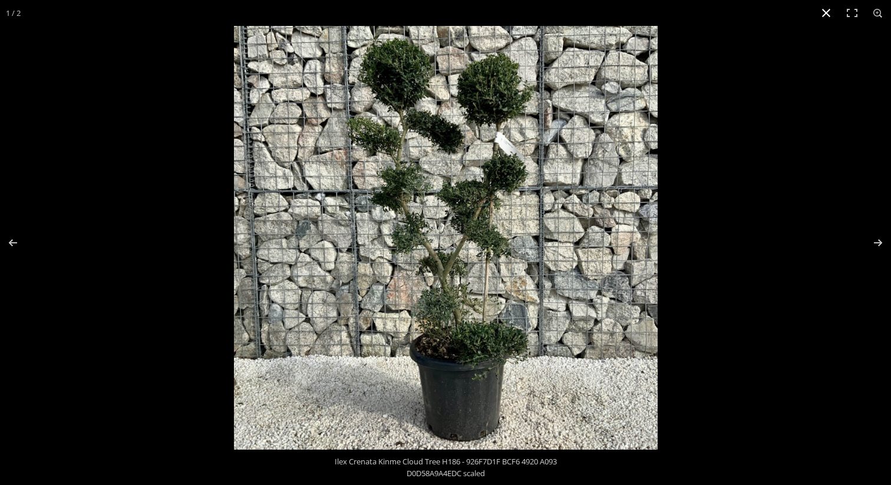
click at [824, 15] on button "Close (Esc)" at bounding box center [826, 13] width 26 height 26
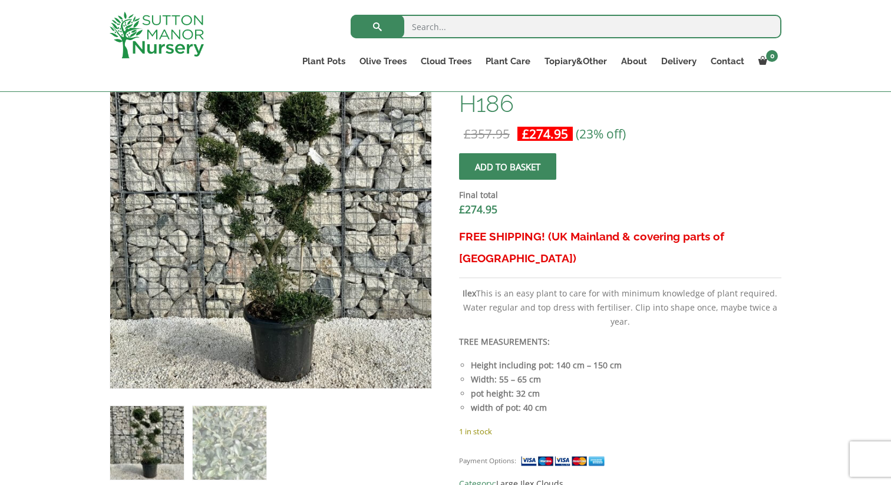
scroll to position [351, 0]
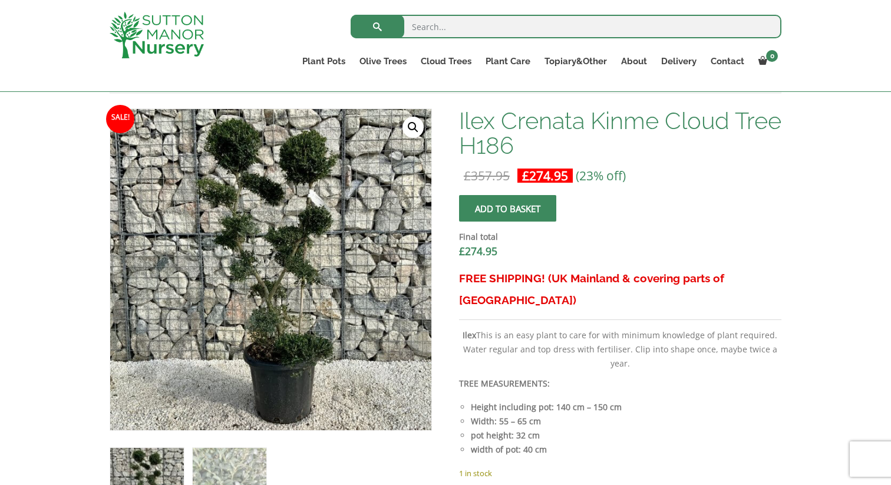
click at [416, 123] on link "🔍" at bounding box center [413, 127] width 21 height 21
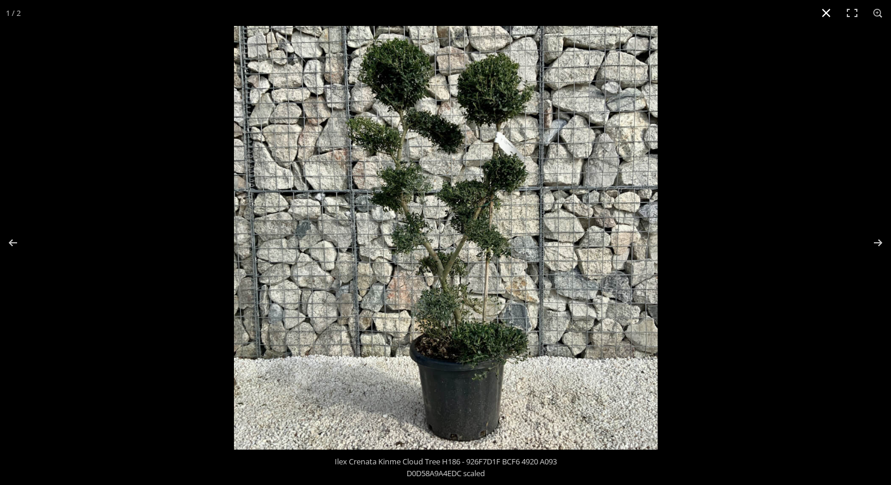
click at [824, 5] on button "Close (Esc)" at bounding box center [826, 13] width 26 height 26
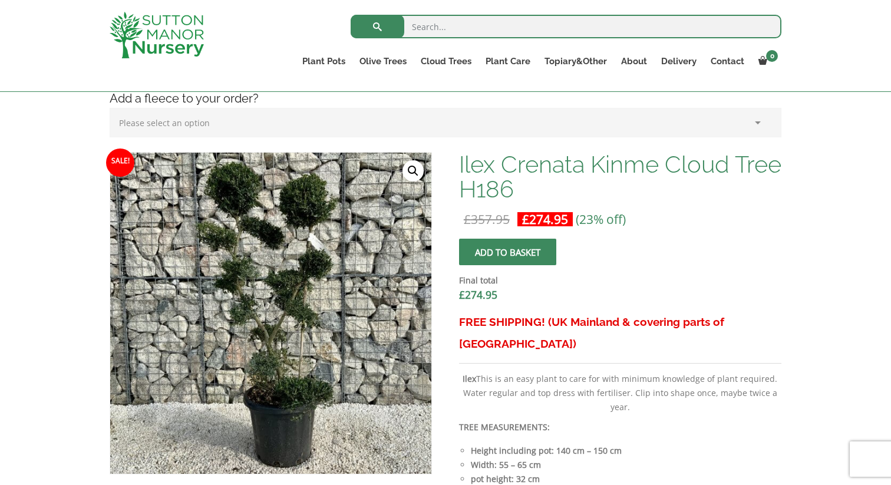
scroll to position [277, 0]
